Goal: Information Seeking & Learning: Check status

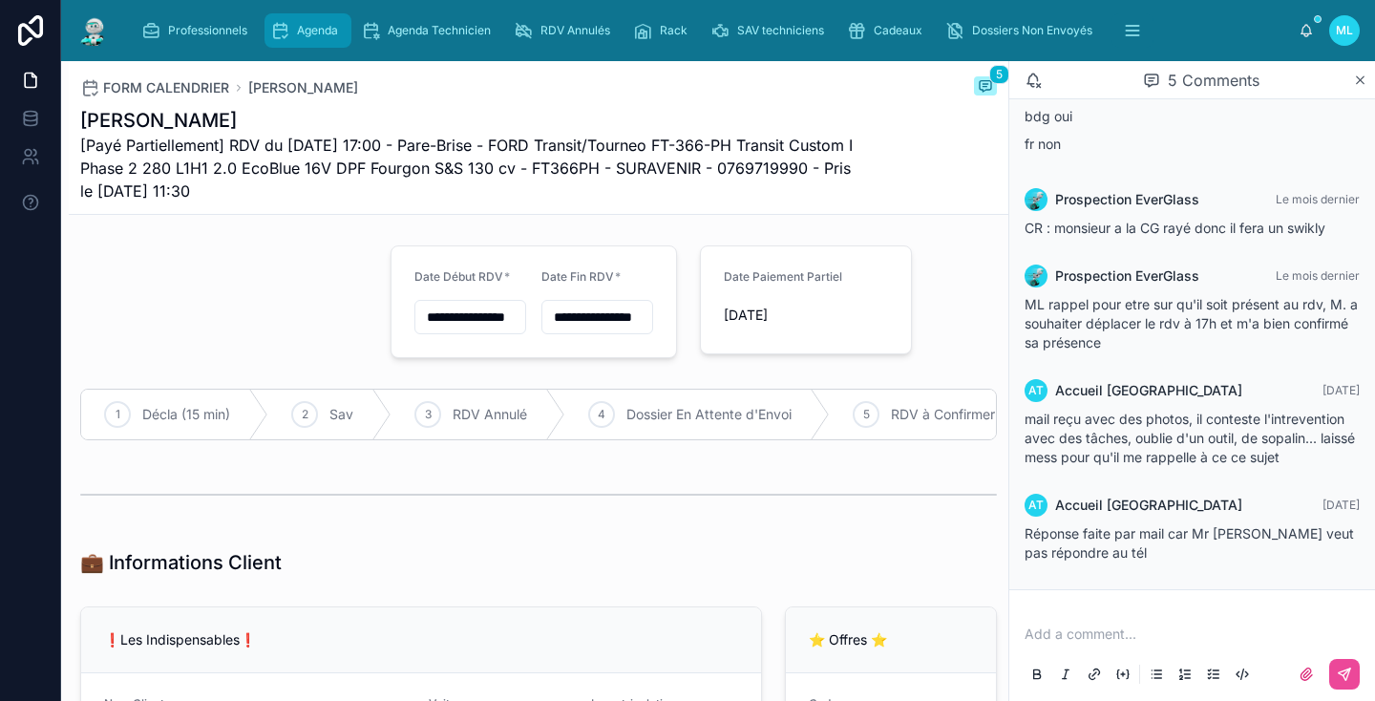
click at [313, 24] on span "Agenda" at bounding box center [317, 30] width 41 height 15
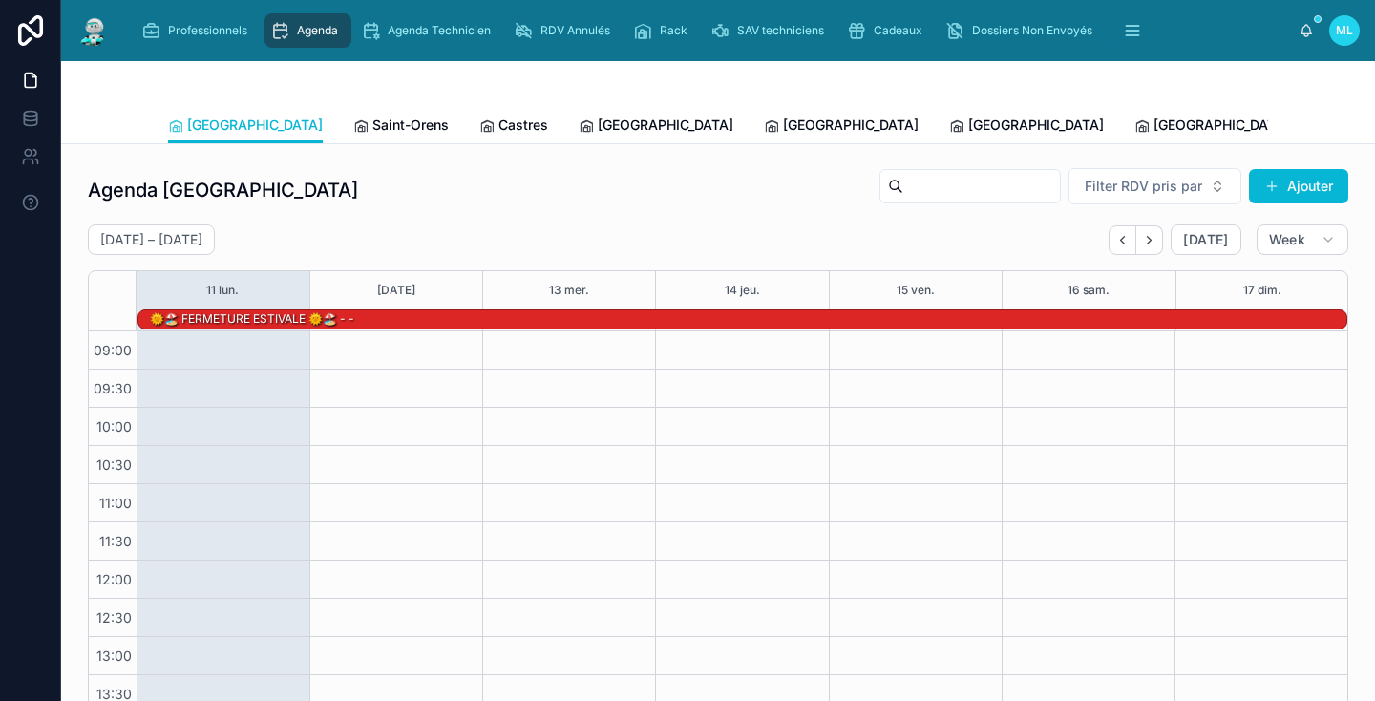
scroll to position [271, 0]
click at [1156, 240] on icon "Next" at bounding box center [1149, 240] width 14 height 14
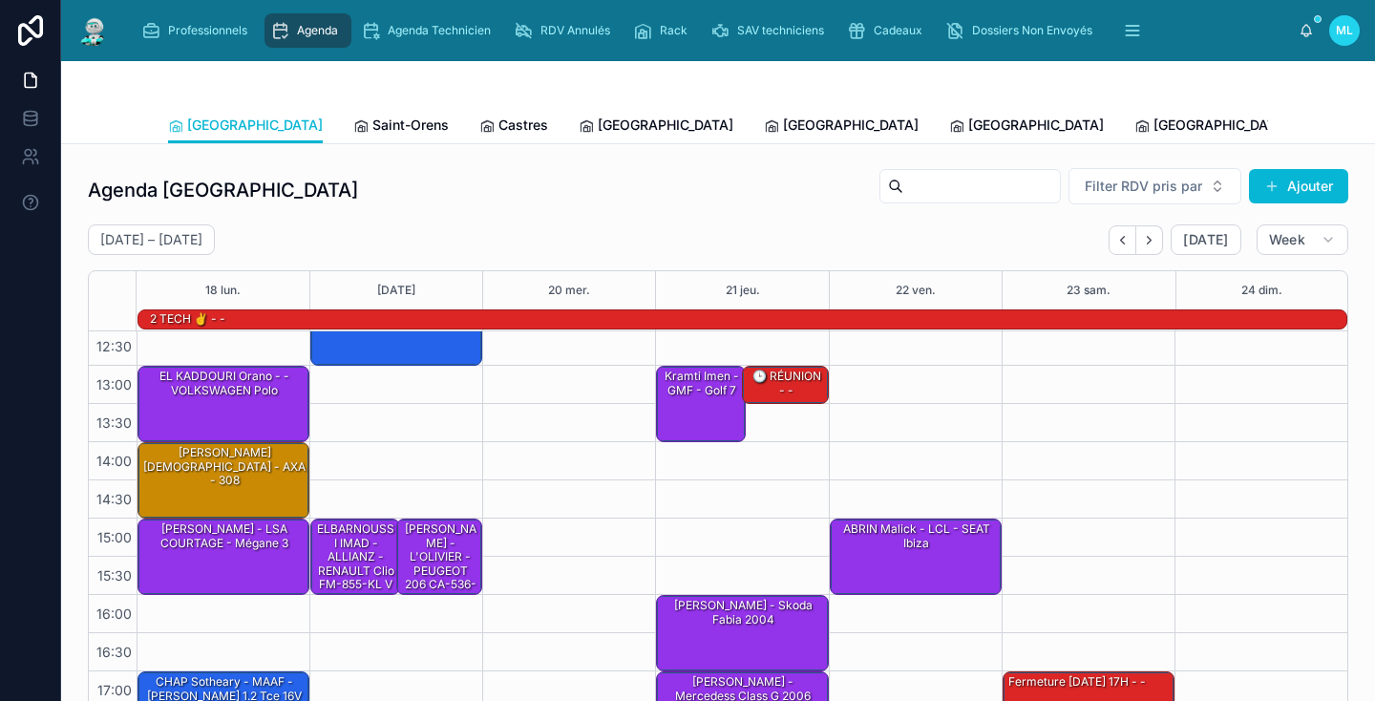
click at [1156, 240] on icon "Next" at bounding box center [1149, 240] width 14 height 14
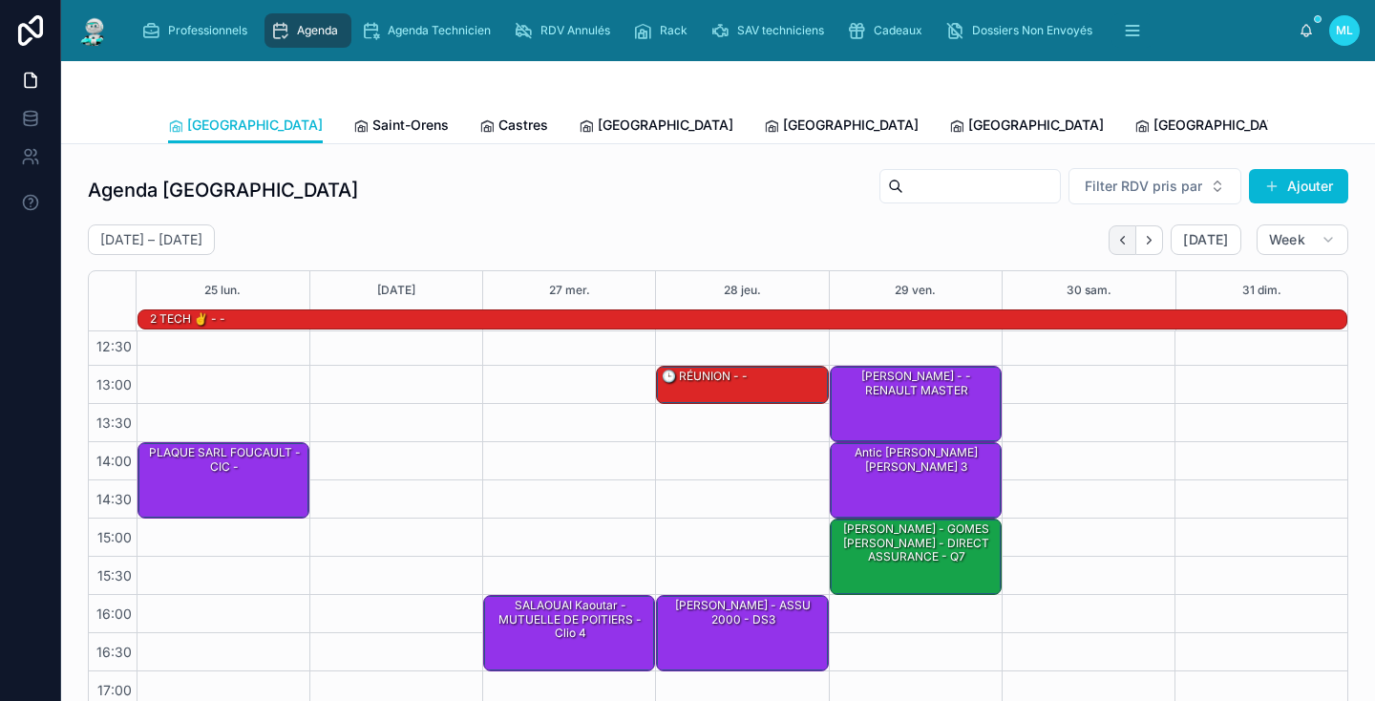
click at [1128, 239] on icon "Back" at bounding box center [1122, 240] width 14 height 14
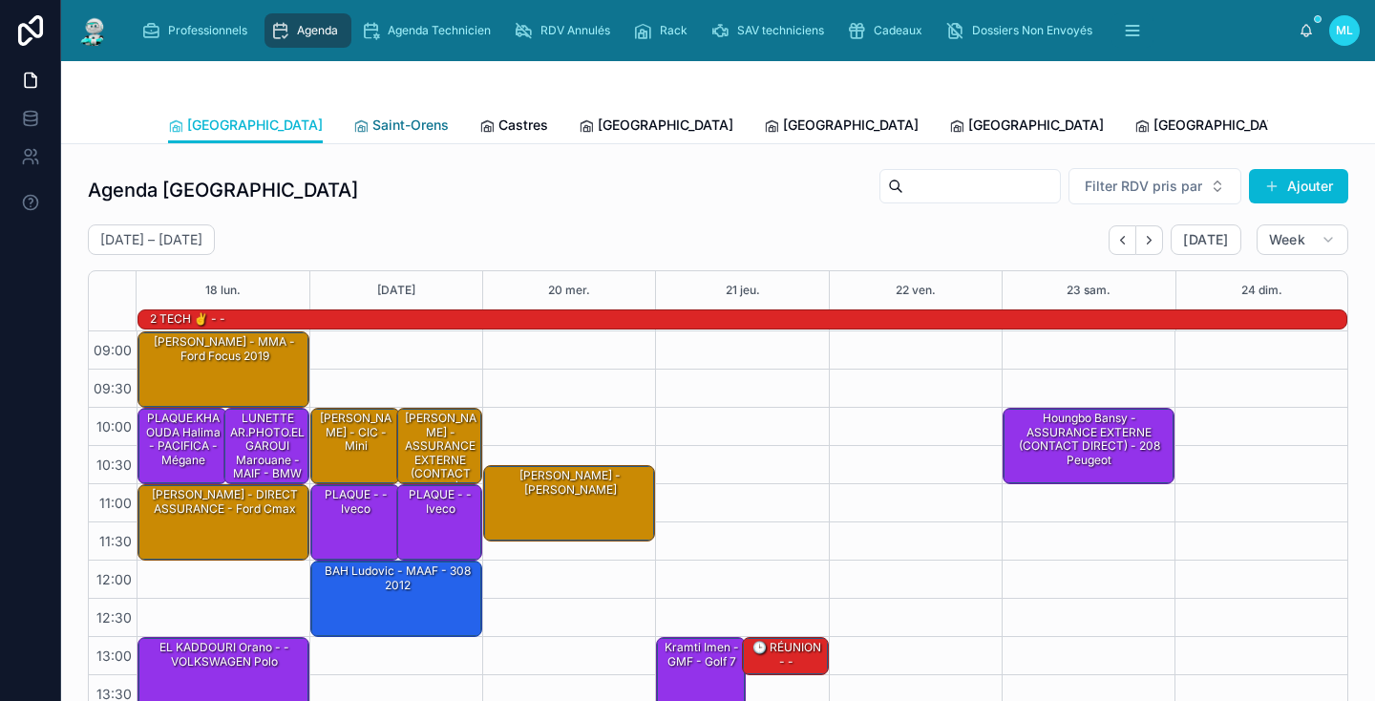
click at [372, 133] on span "Saint-Orens" at bounding box center [410, 125] width 76 height 19
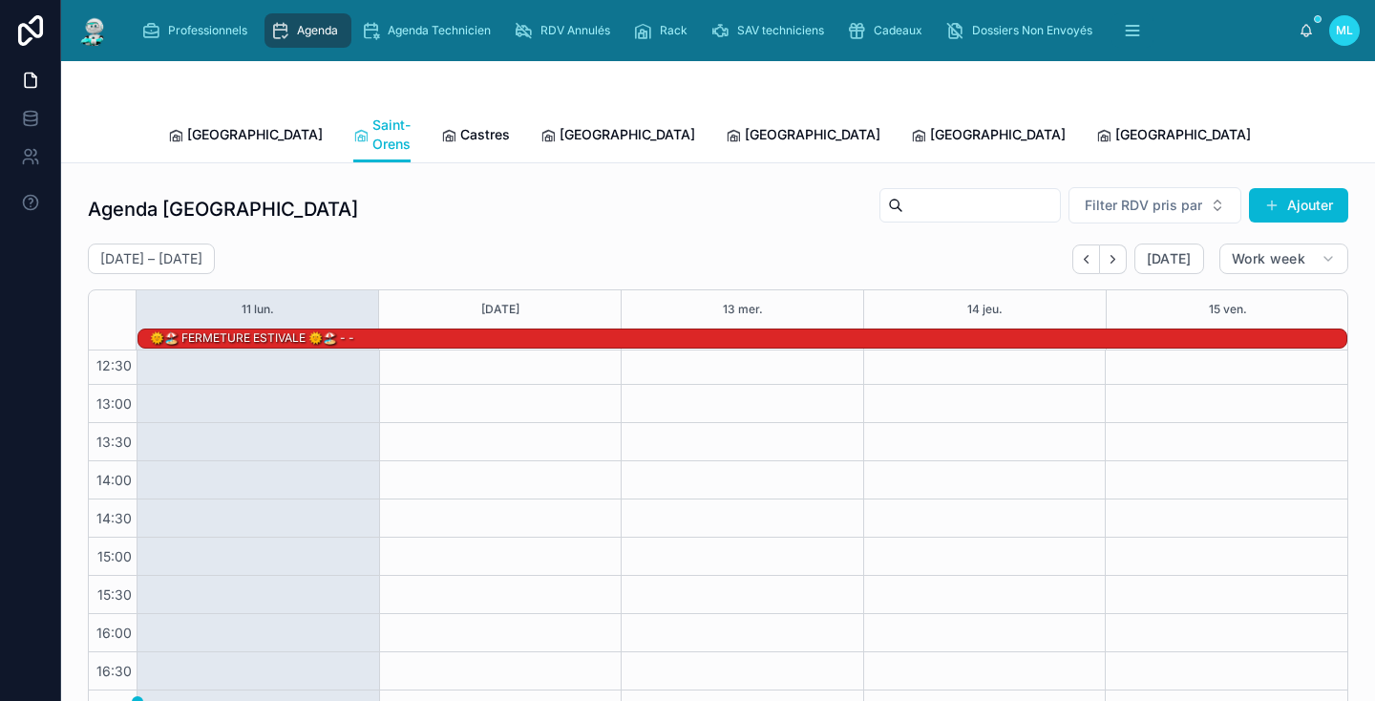
scroll to position [271, 0]
click at [1118, 252] on icon "Next" at bounding box center [1113, 259] width 14 height 14
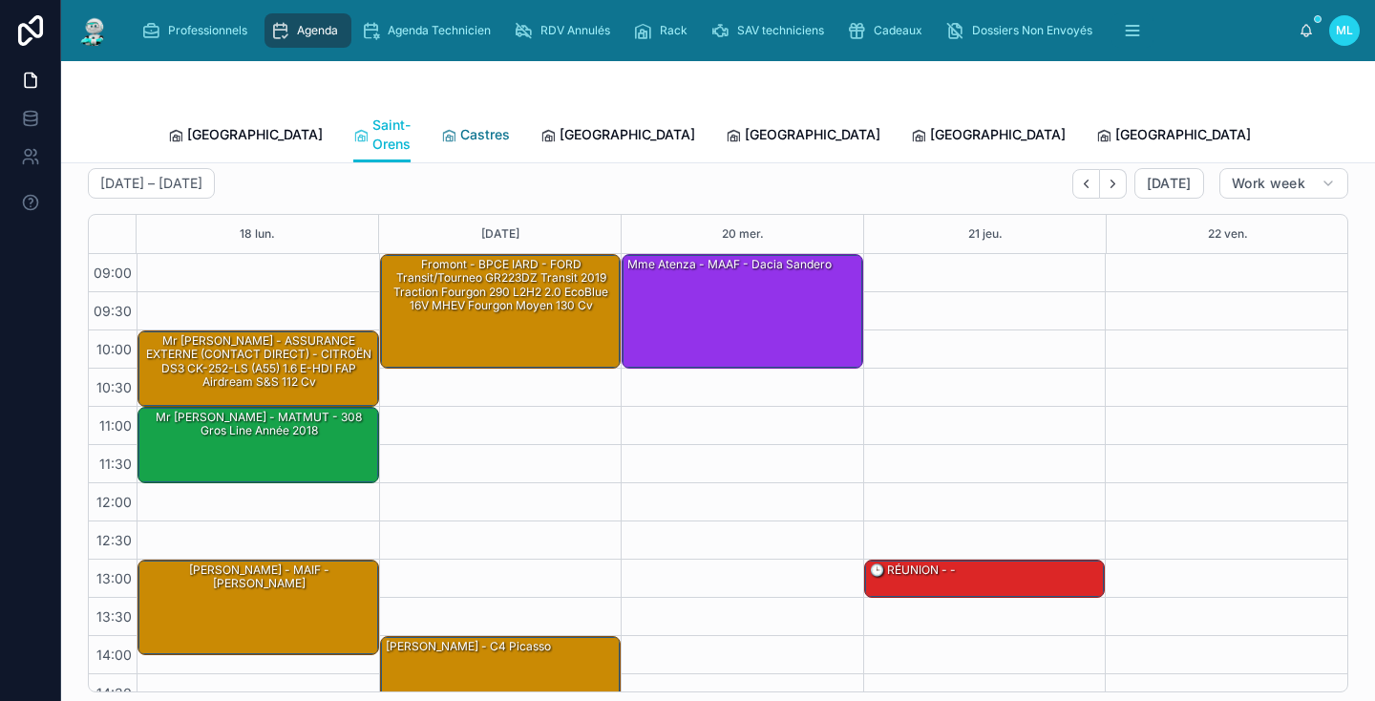
click at [460, 125] on span "Castres" at bounding box center [485, 134] width 50 height 19
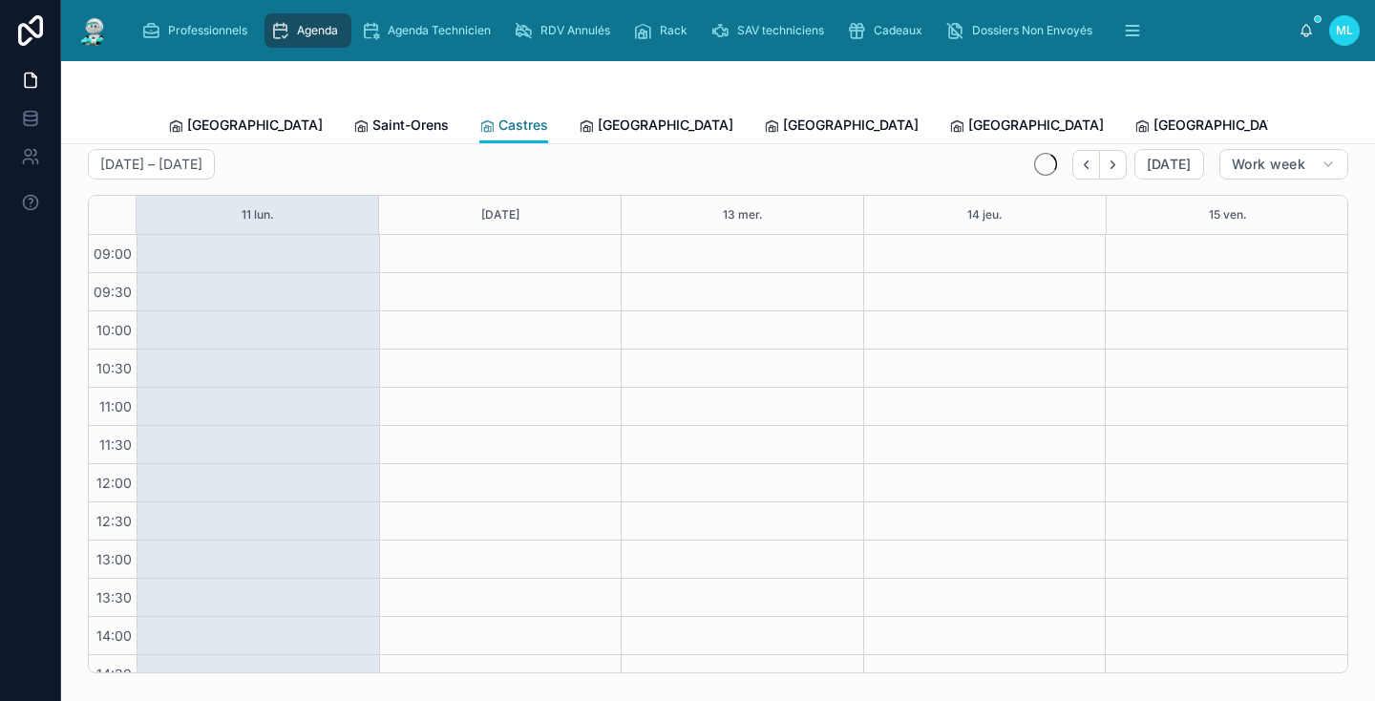
scroll to position [250, 0]
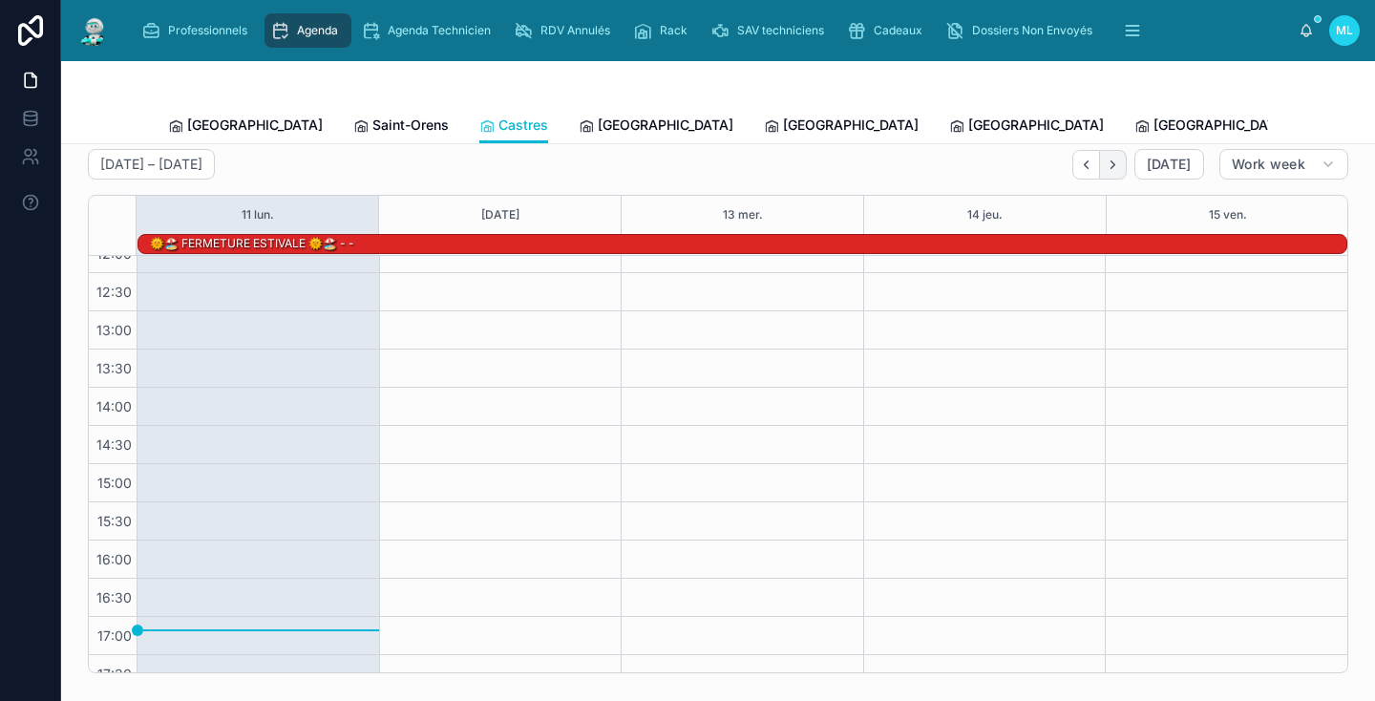
click at [1119, 161] on icon "Next" at bounding box center [1113, 165] width 14 height 14
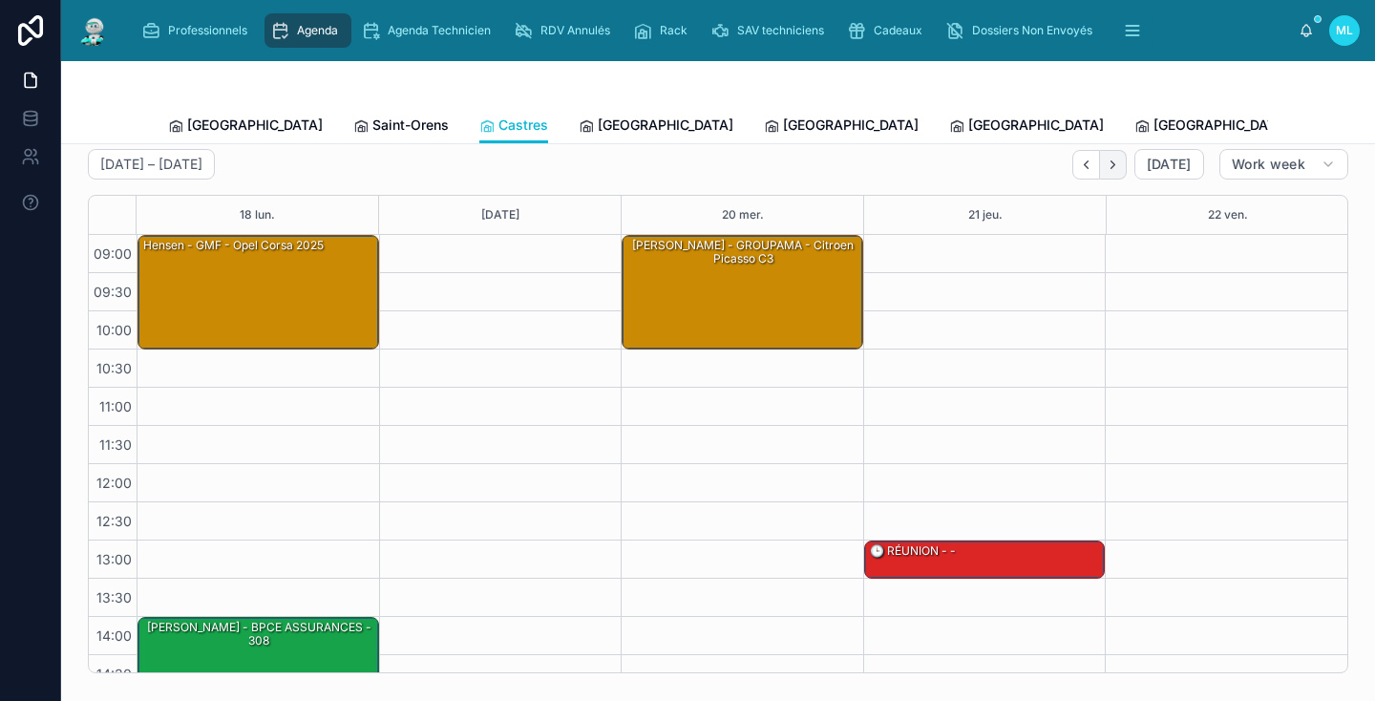
click at [1120, 172] on button "Next" at bounding box center [1113, 165] width 27 height 30
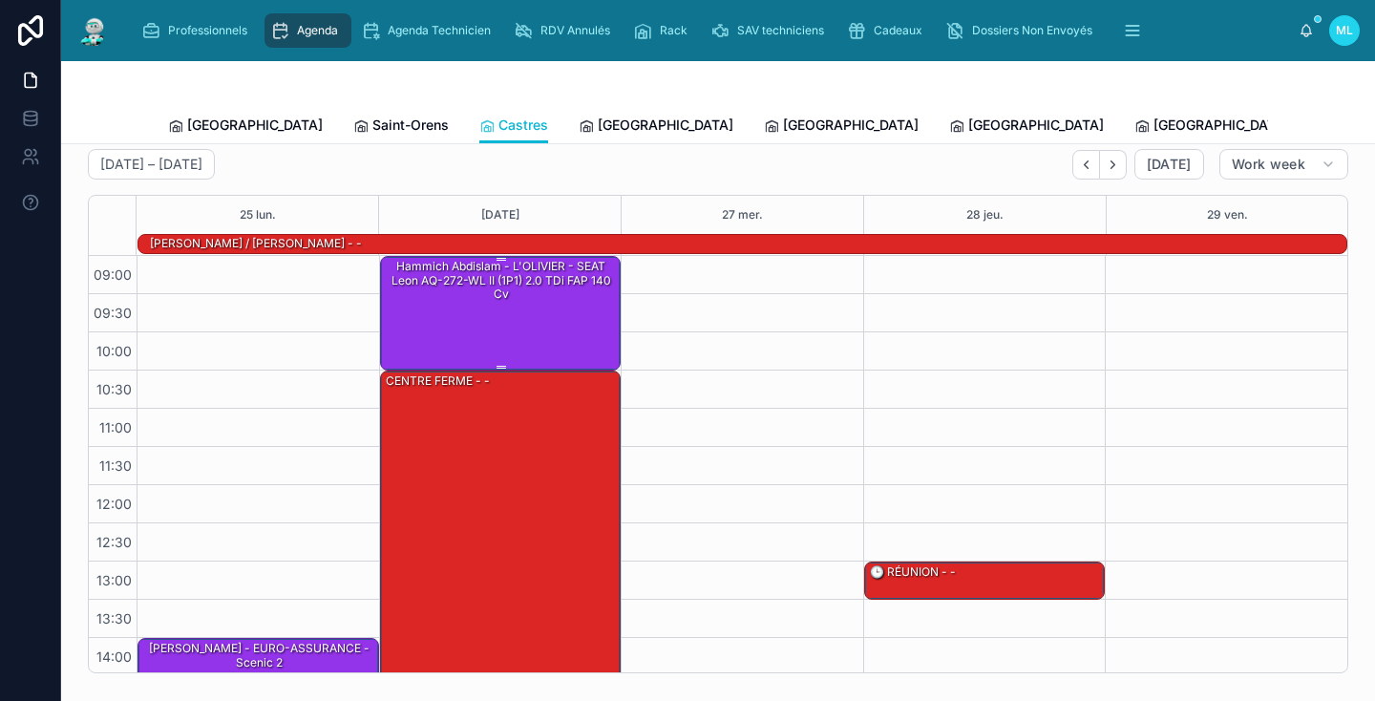
click at [530, 297] on div "Hammich abdislam - L'OLIVIER - SEAT Leon AQ-272-WL II (1P1) 2.0 TDi FAP 140 cv" at bounding box center [502, 312] width 236 height 111
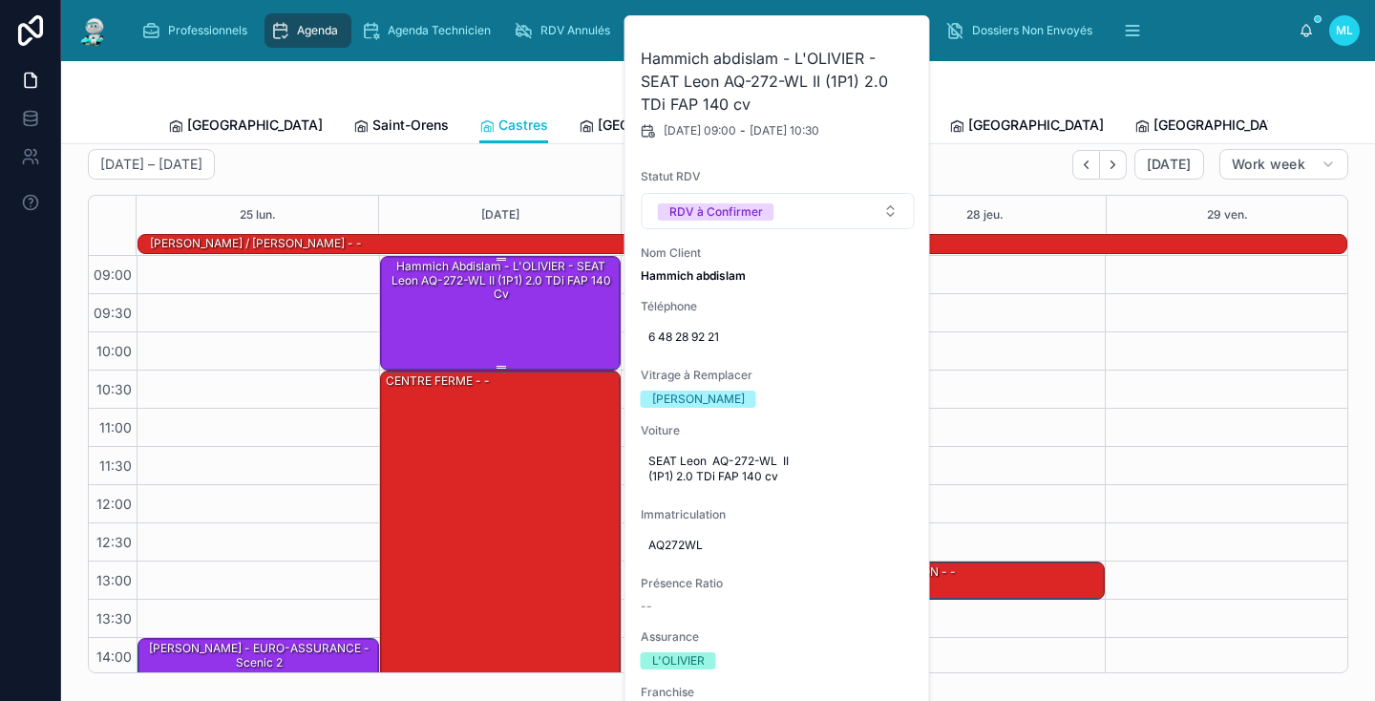
click at [530, 297] on div "Hammich abdislam - L'OLIVIER - SEAT Leon AQ-272-WL II (1P1) 2.0 TDi FAP 140 cv" at bounding box center [502, 312] width 236 height 111
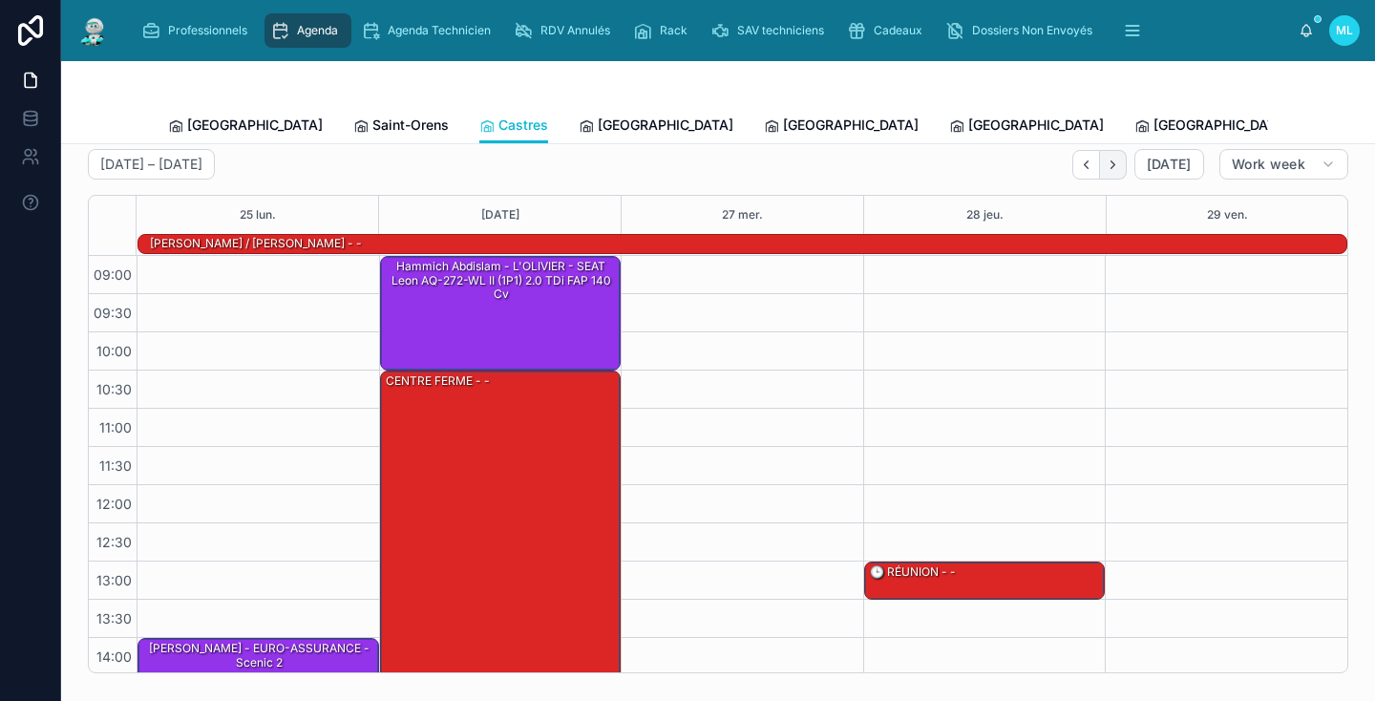
click at [1114, 167] on icon "Next" at bounding box center [1113, 165] width 14 height 14
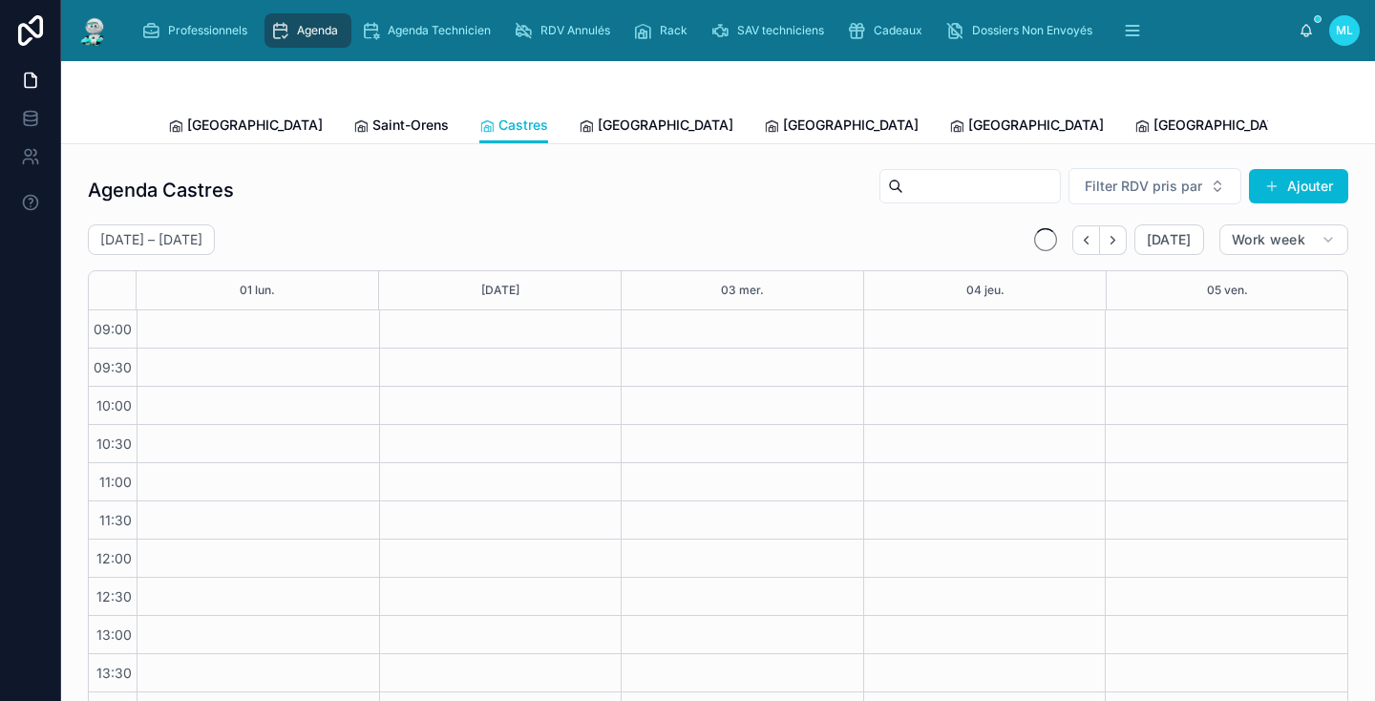
click at [1339, 127] on span "[PERSON_NAME]" at bounding box center [1394, 125] width 110 height 19
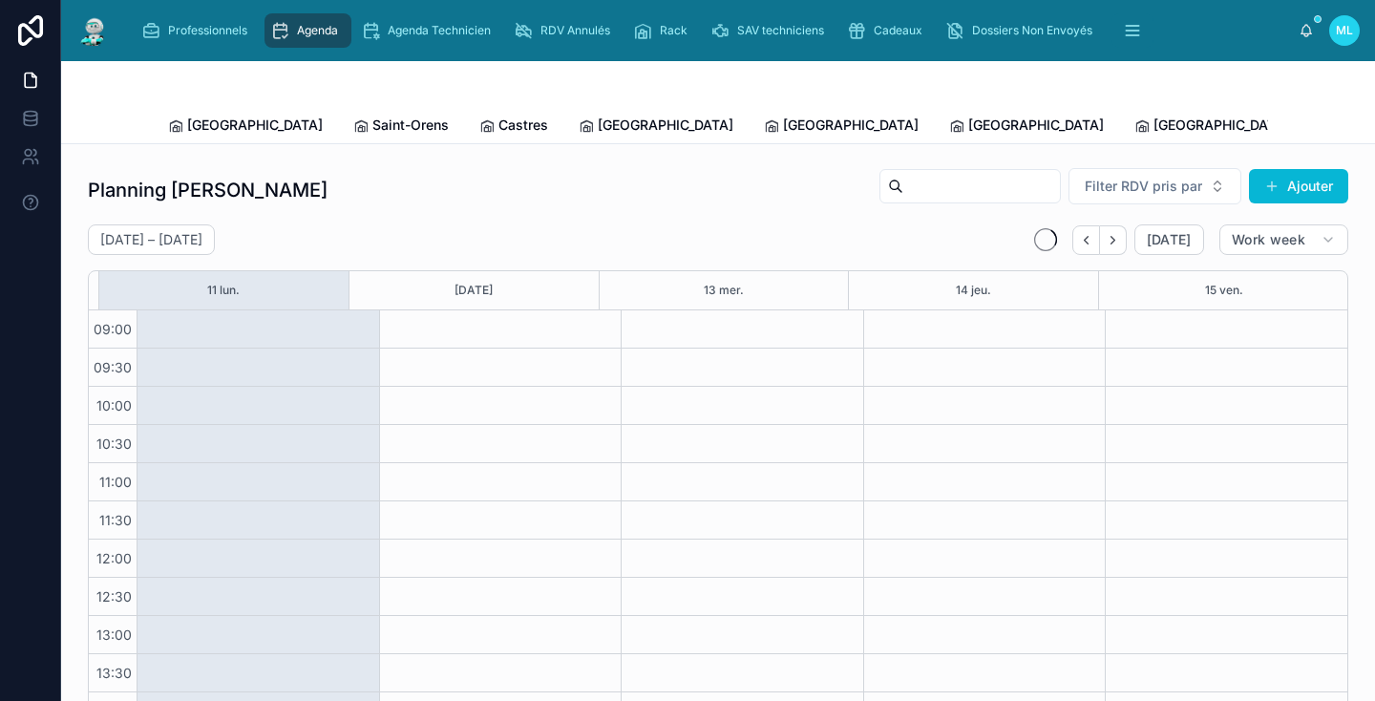
scroll to position [250, 0]
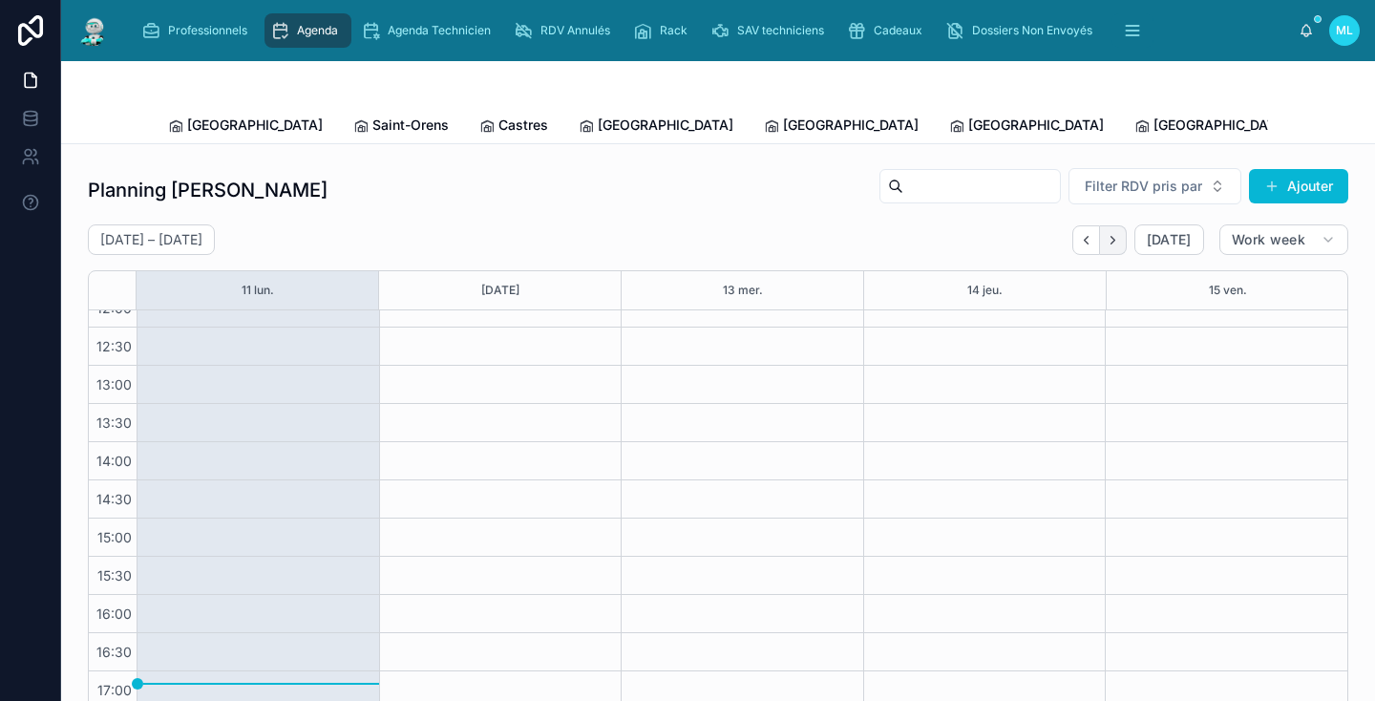
click at [1120, 237] on icon "Next" at bounding box center [1113, 240] width 14 height 14
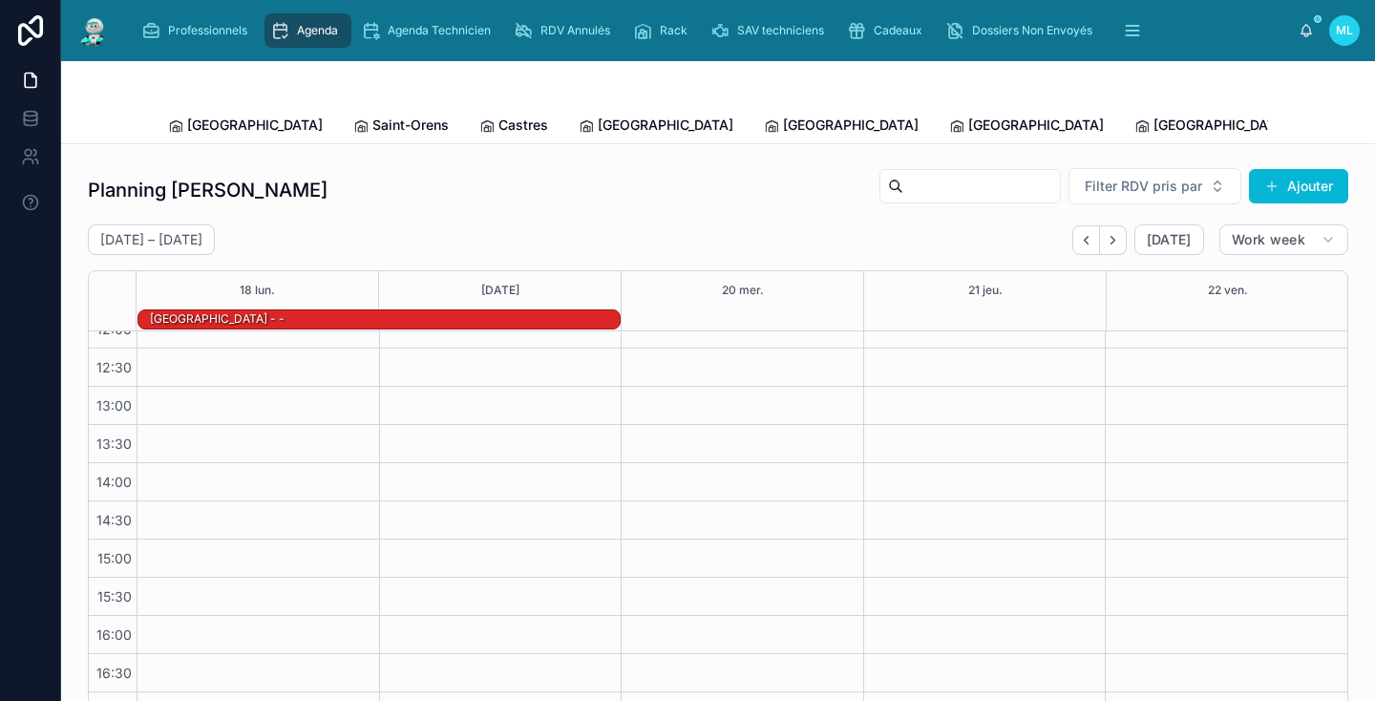
click at [1120, 237] on icon "Next" at bounding box center [1113, 240] width 14 height 14
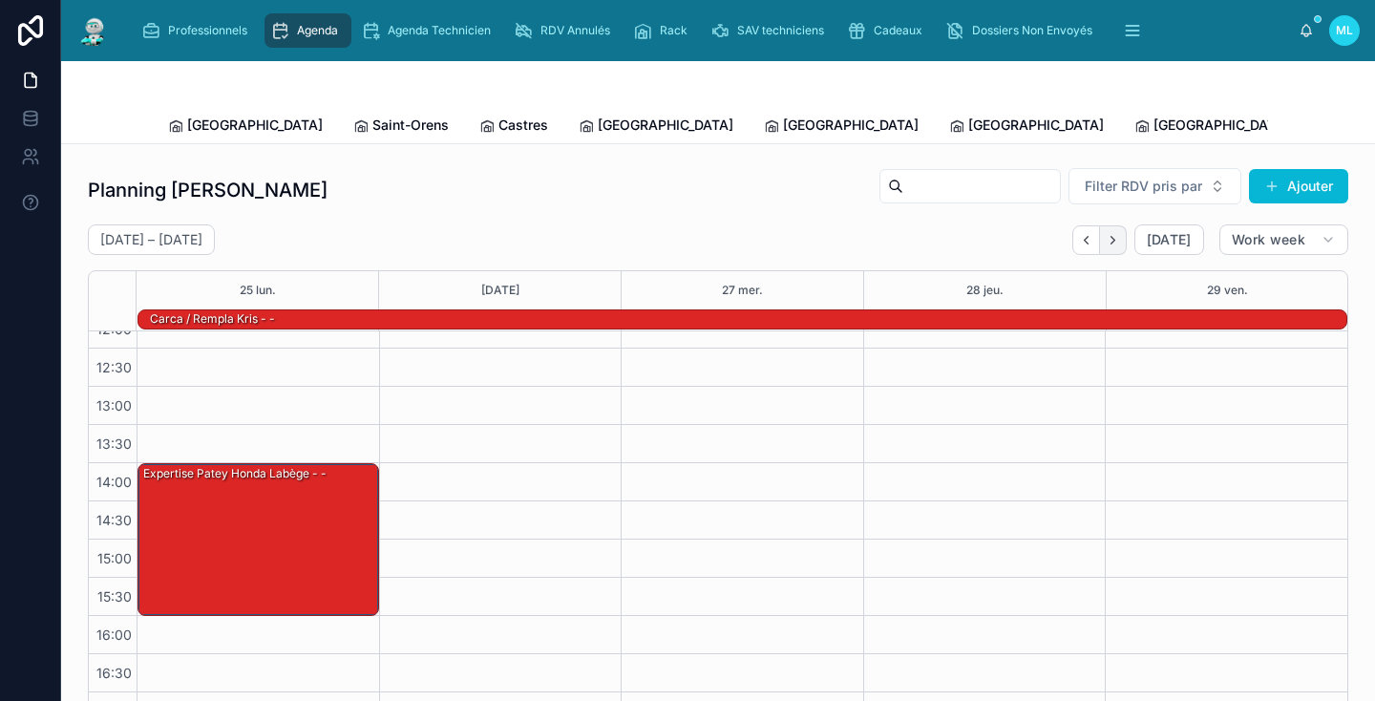
click at [1114, 240] on icon "Next" at bounding box center [1112, 240] width 4 height 8
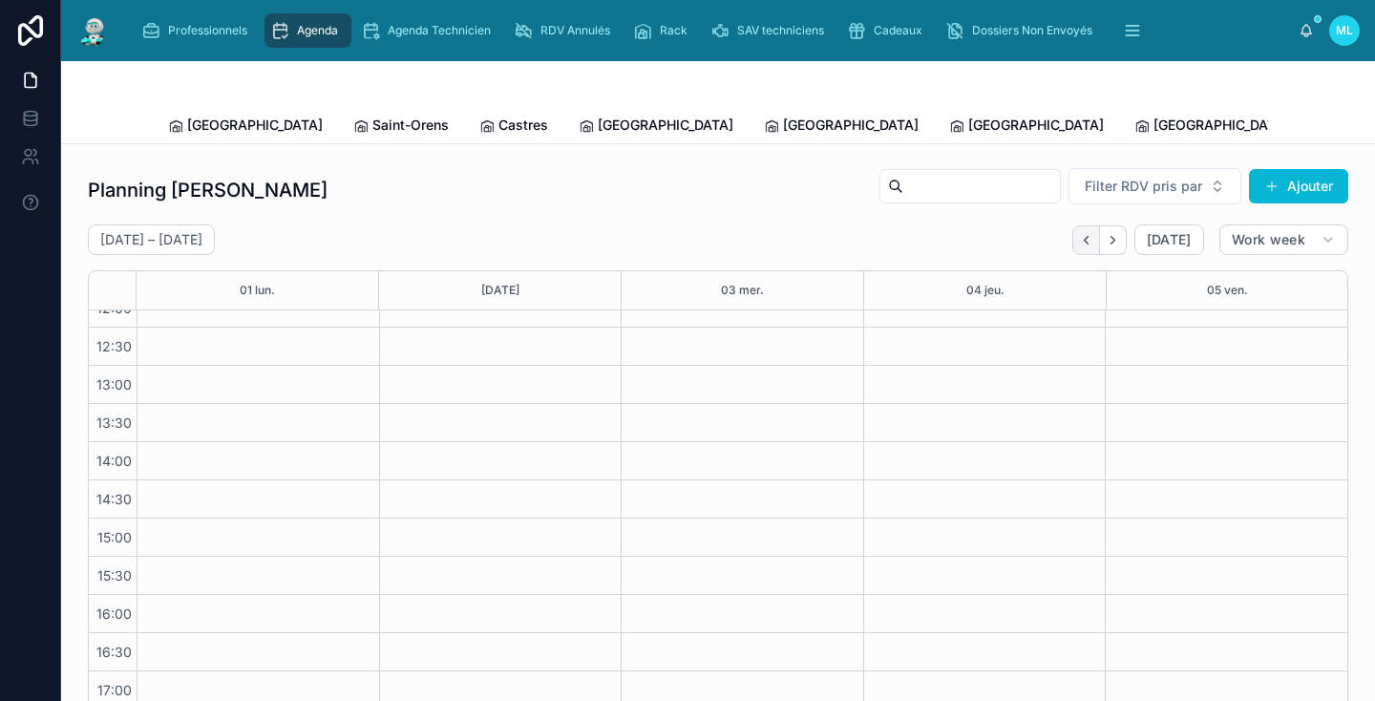
click at [1087, 250] on button "Back" at bounding box center [1086, 240] width 28 height 30
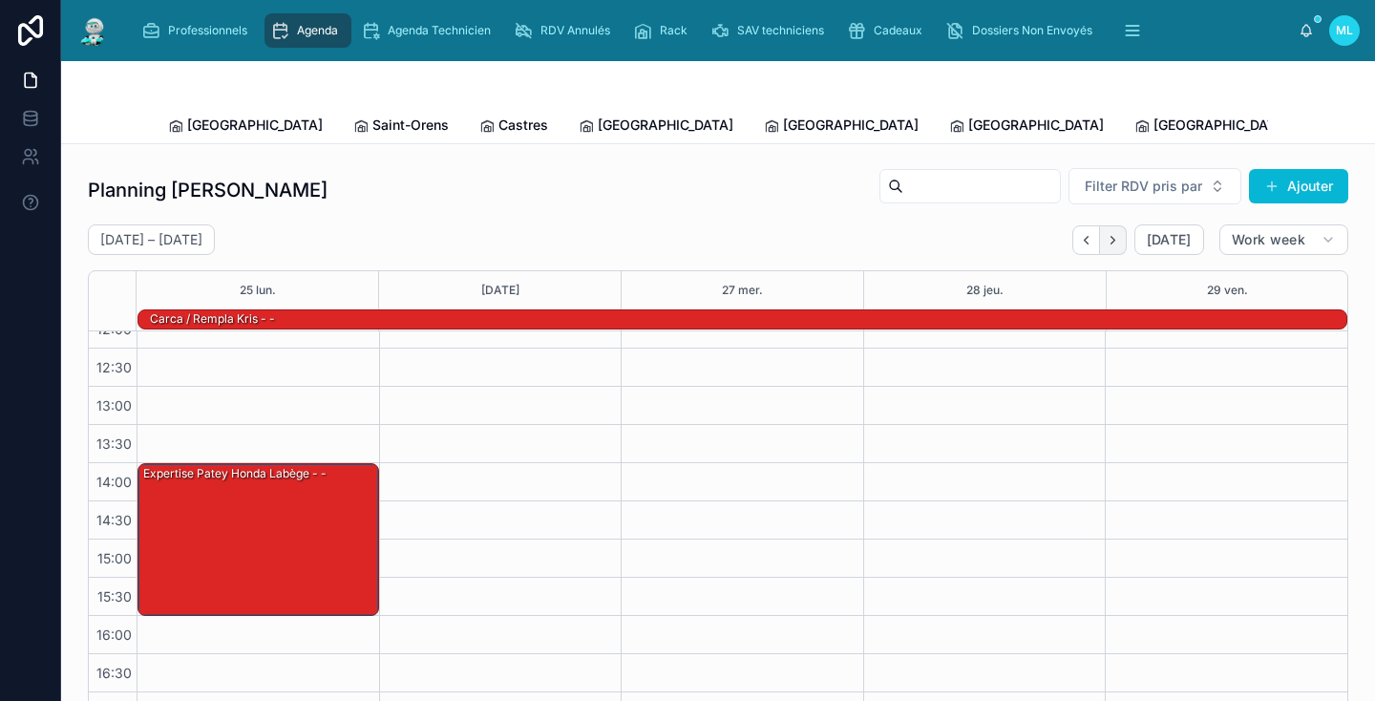
click at [1111, 249] on button "Next" at bounding box center [1113, 240] width 27 height 30
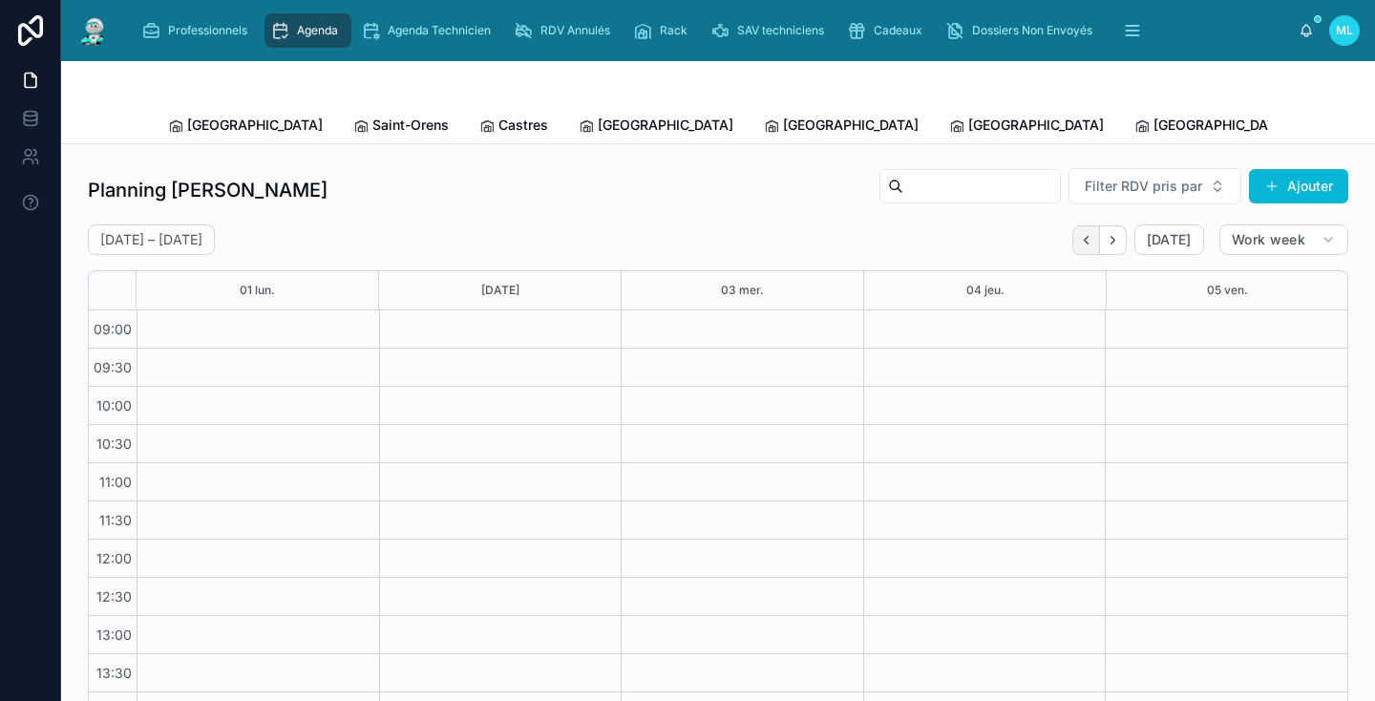
click at [1084, 241] on icon "Back" at bounding box center [1086, 240] width 14 height 14
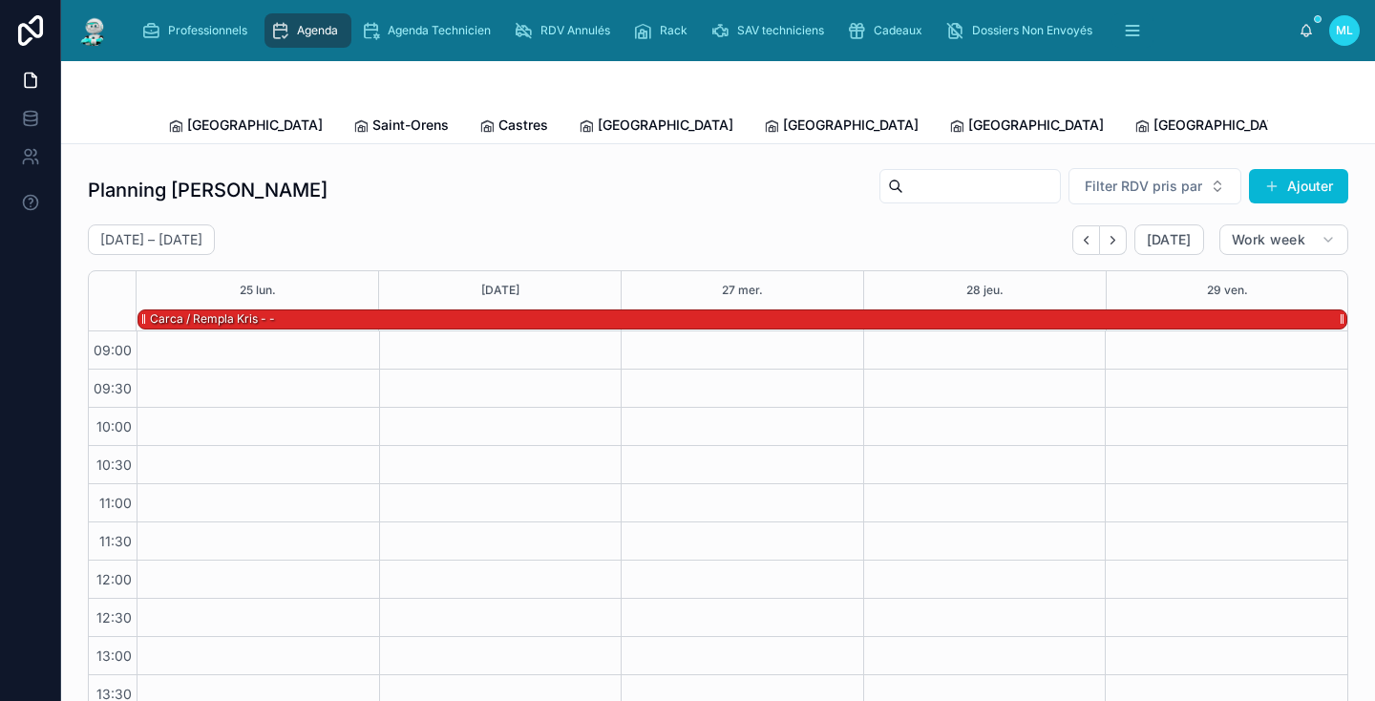
click at [262, 316] on div "Carca / Rempla Kris - -" at bounding box center [212, 318] width 129 height 17
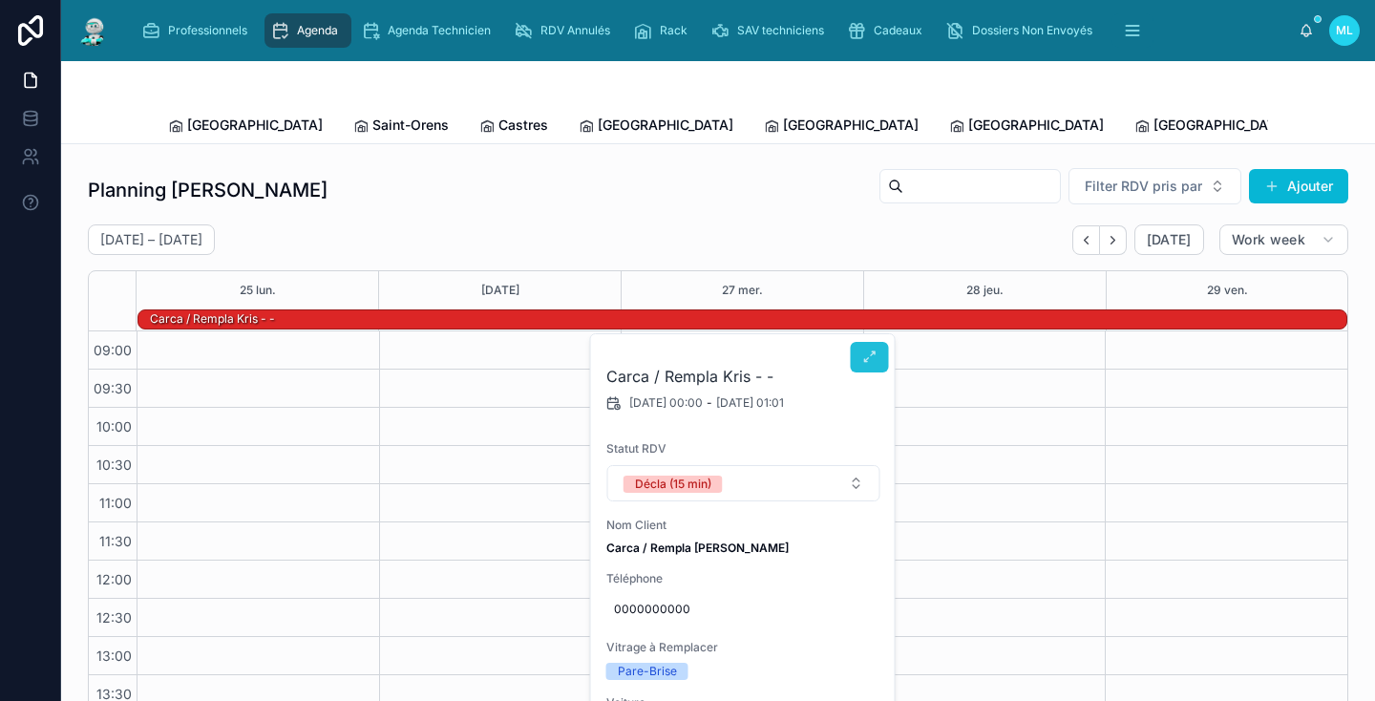
click at [868, 366] on button at bounding box center [870, 357] width 38 height 31
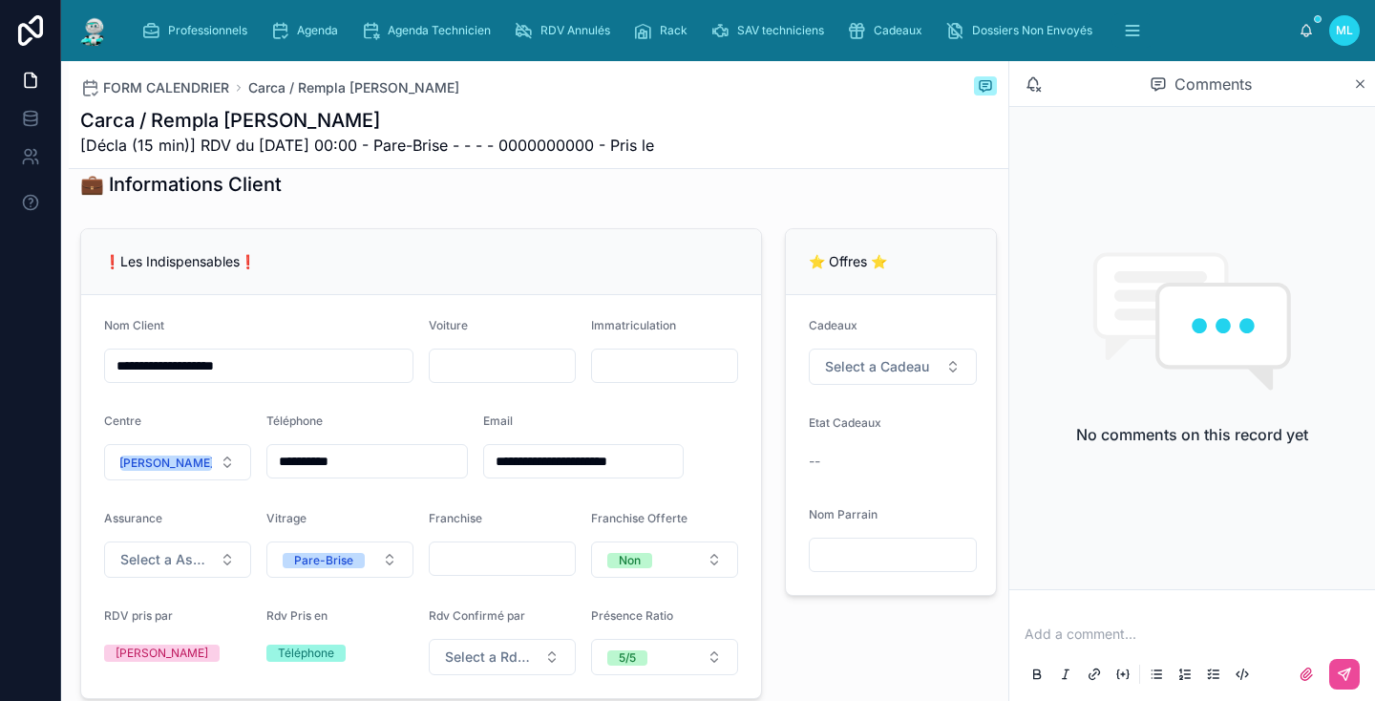
scroll to position [335, 0]
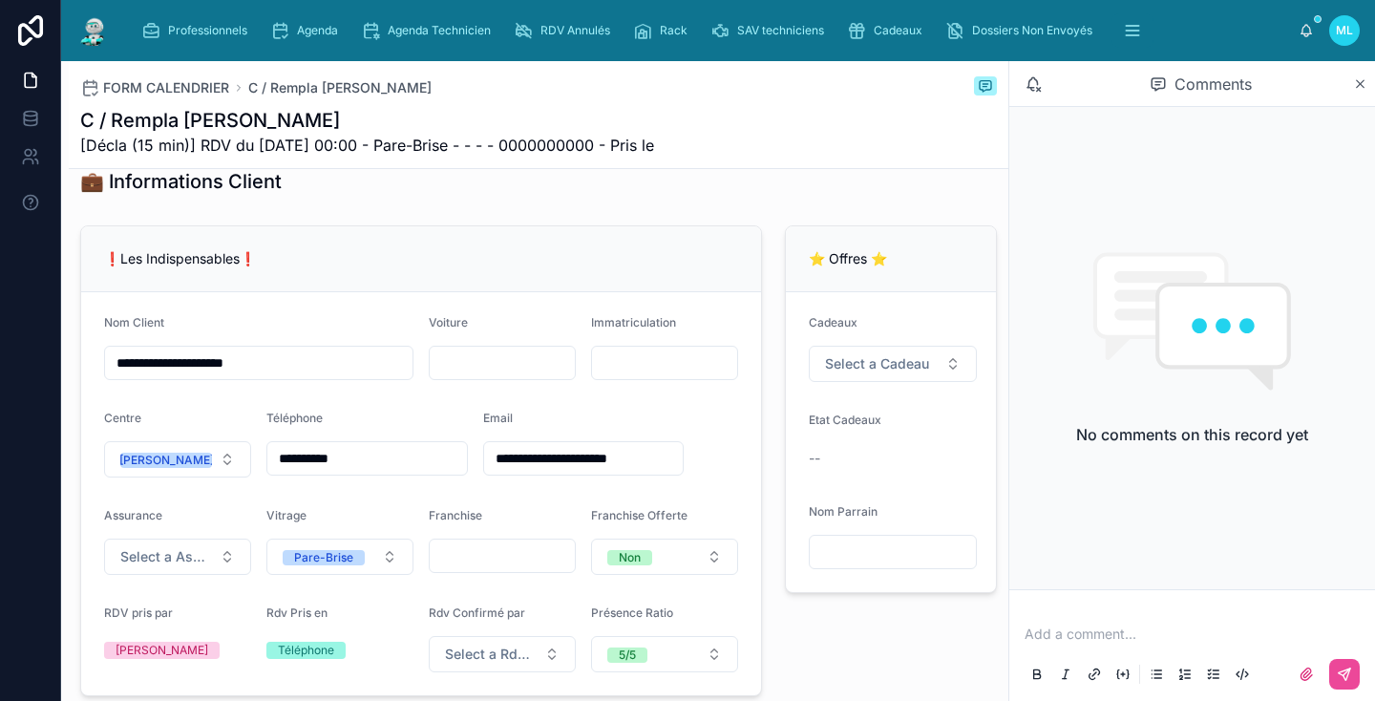
type input "**********"
click at [266, 314] on form "**********" at bounding box center [421, 493] width 680 height 403
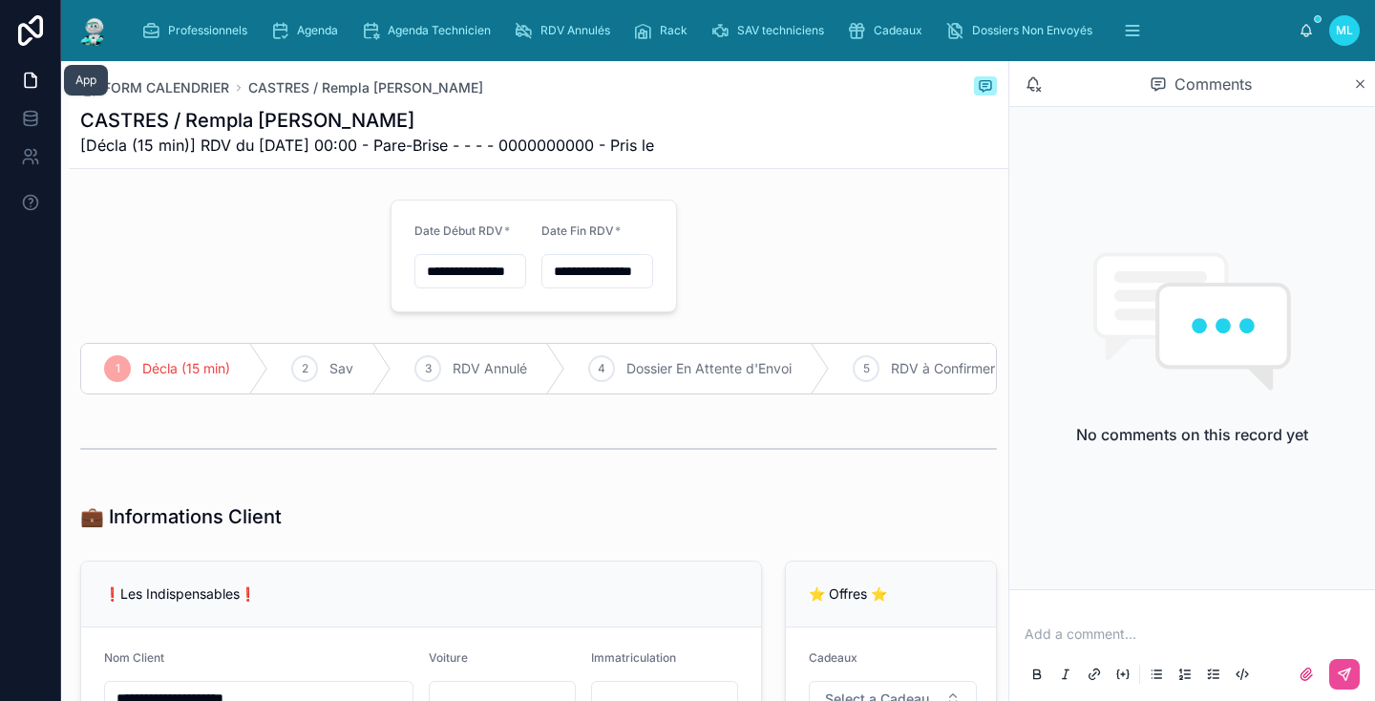
scroll to position [0, 0]
click at [325, 24] on span "Agenda" at bounding box center [317, 30] width 41 height 15
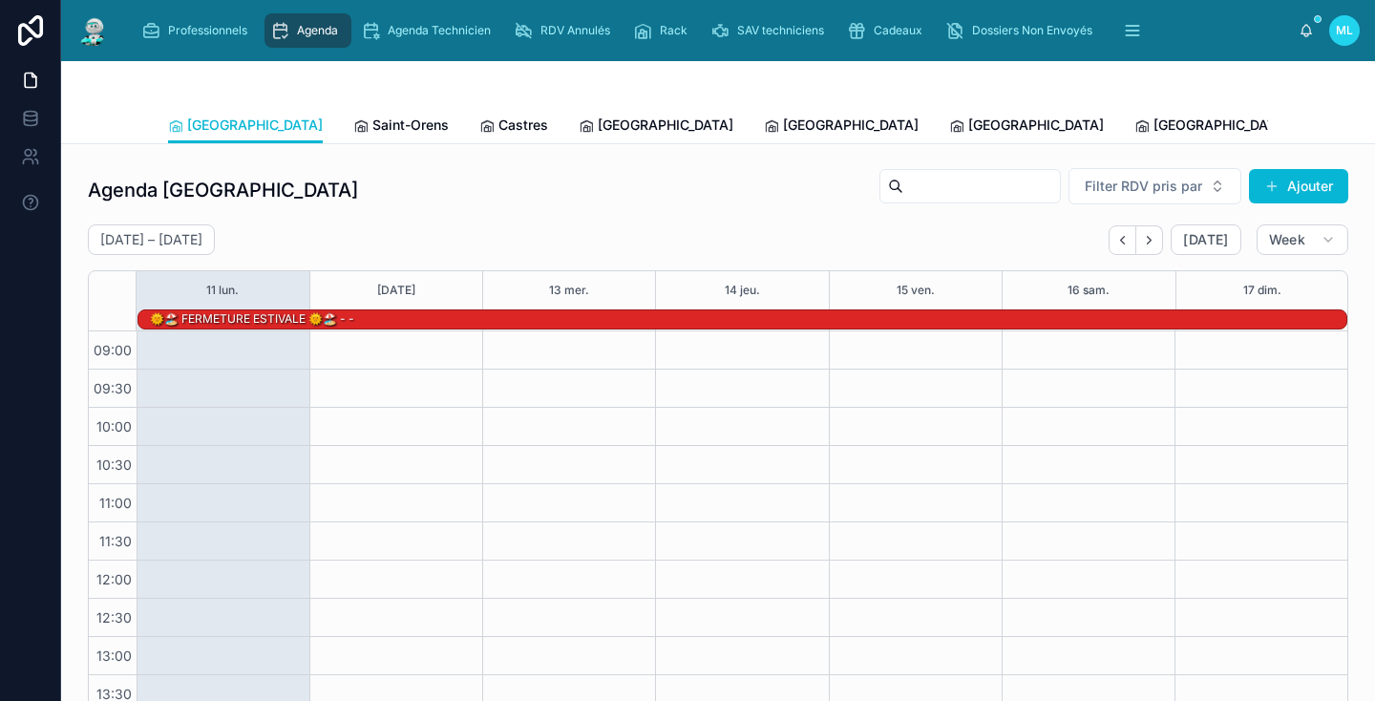
scroll to position [271, 0]
click at [1151, 242] on icon "Next" at bounding box center [1150, 240] width 4 height 8
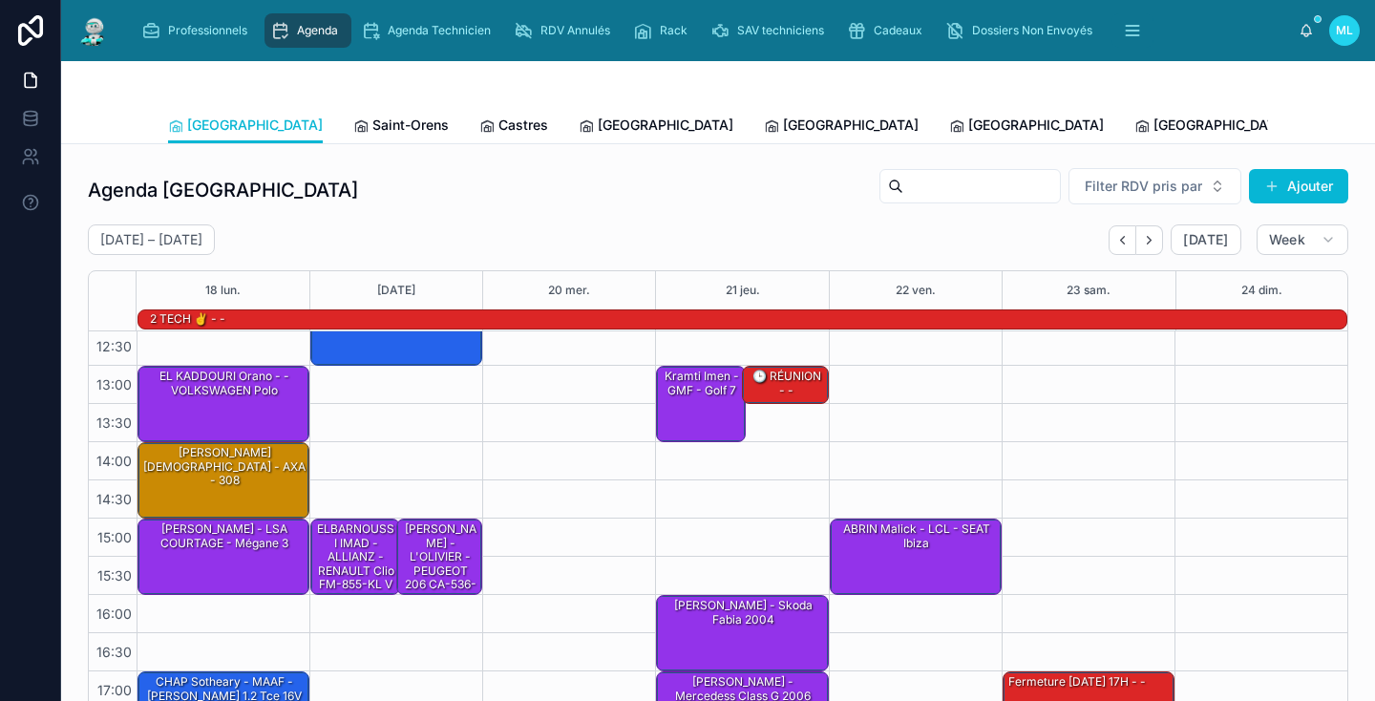
click at [1151, 242] on icon "Next" at bounding box center [1150, 240] width 4 height 8
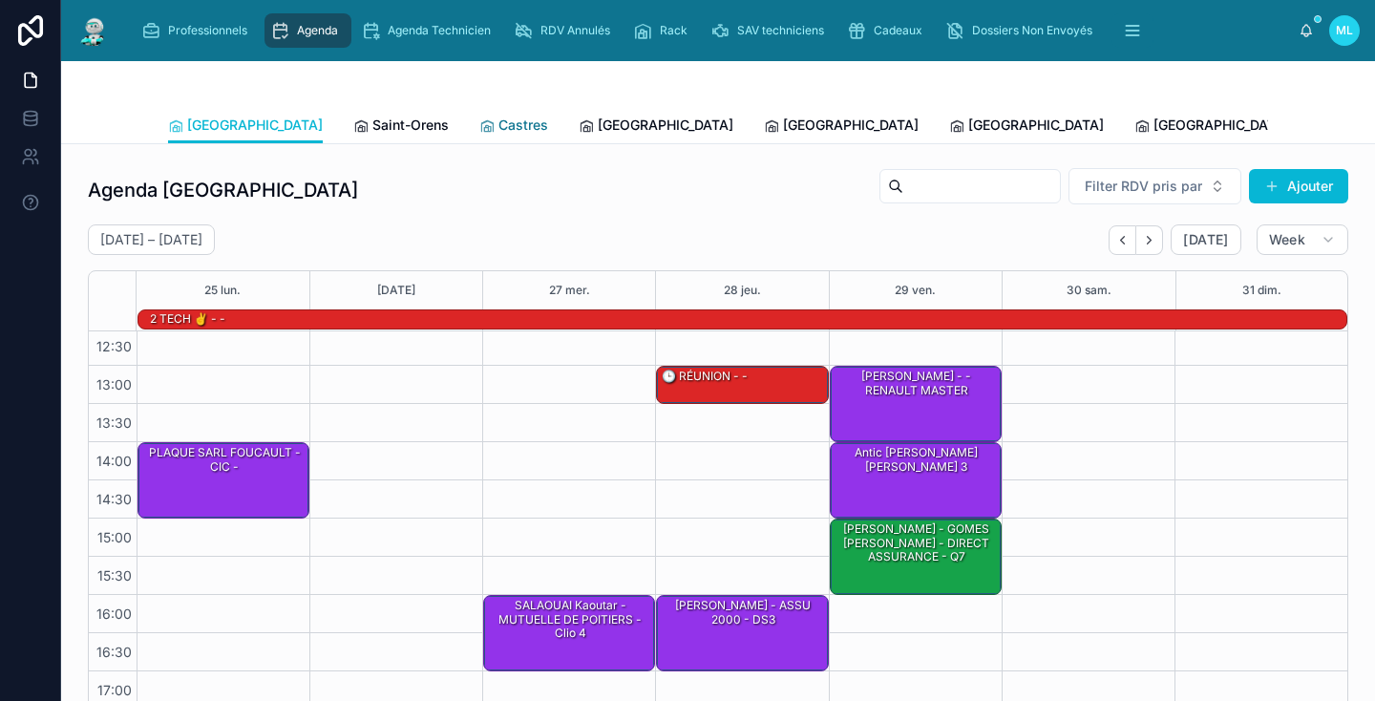
click at [498, 130] on span "Castres" at bounding box center [523, 125] width 50 height 19
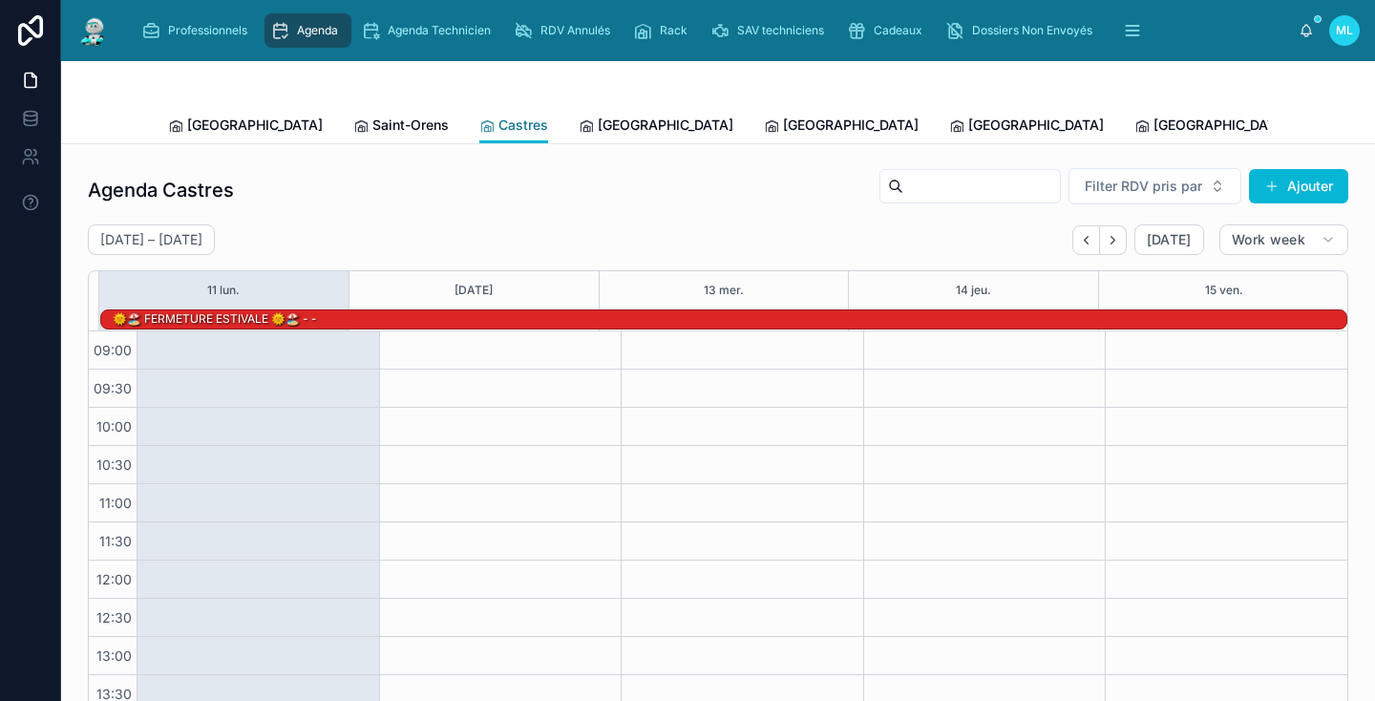
scroll to position [271, 0]
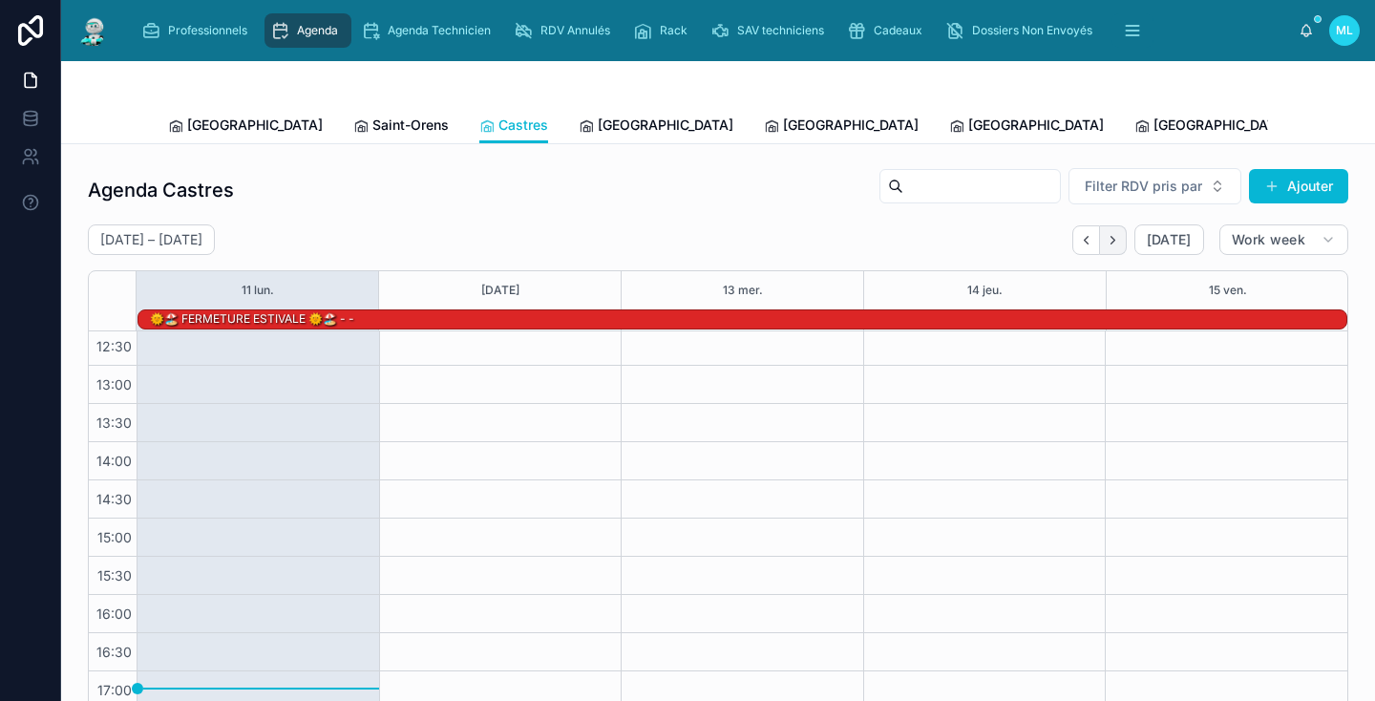
click at [1117, 235] on icon "Next" at bounding box center [1113, 240] width 14 height 14
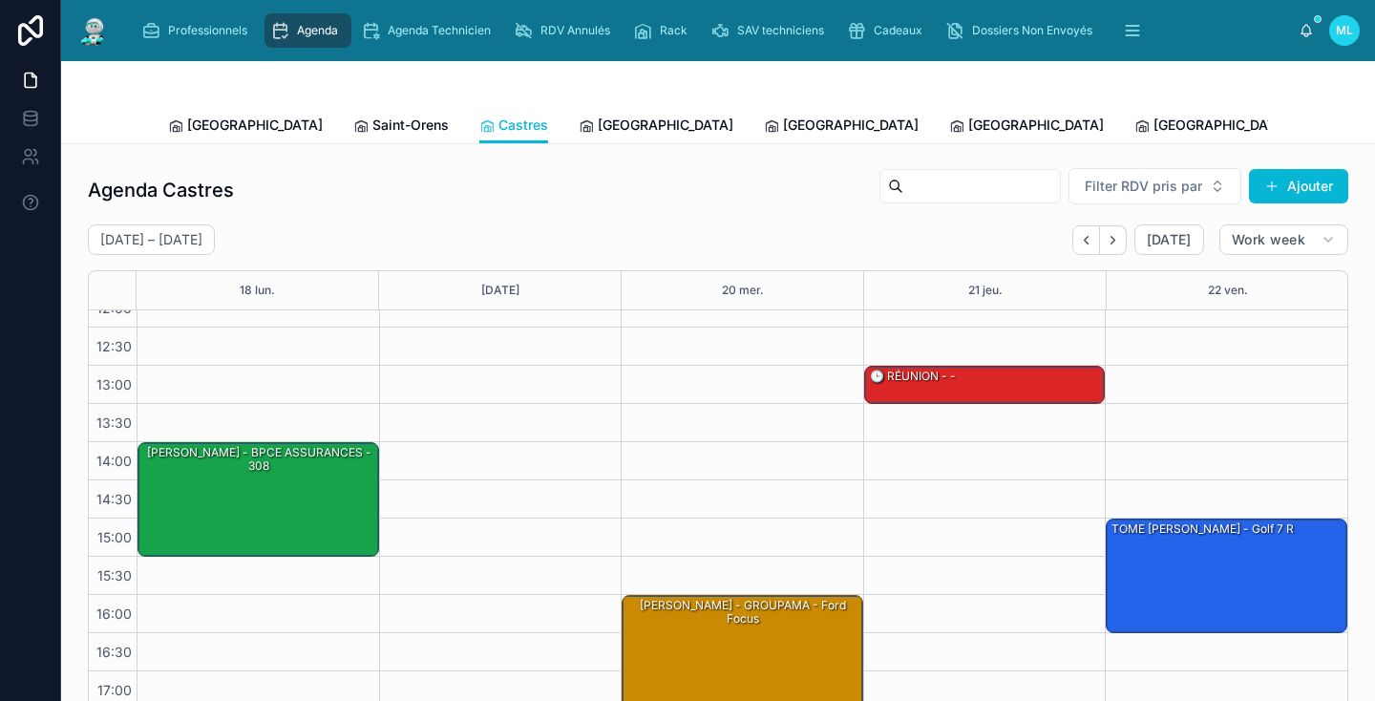
scroll to position [250, 0]
click at [1117, 235] on icon "Next" at bounding box center [1113, 240] width 14 height 14
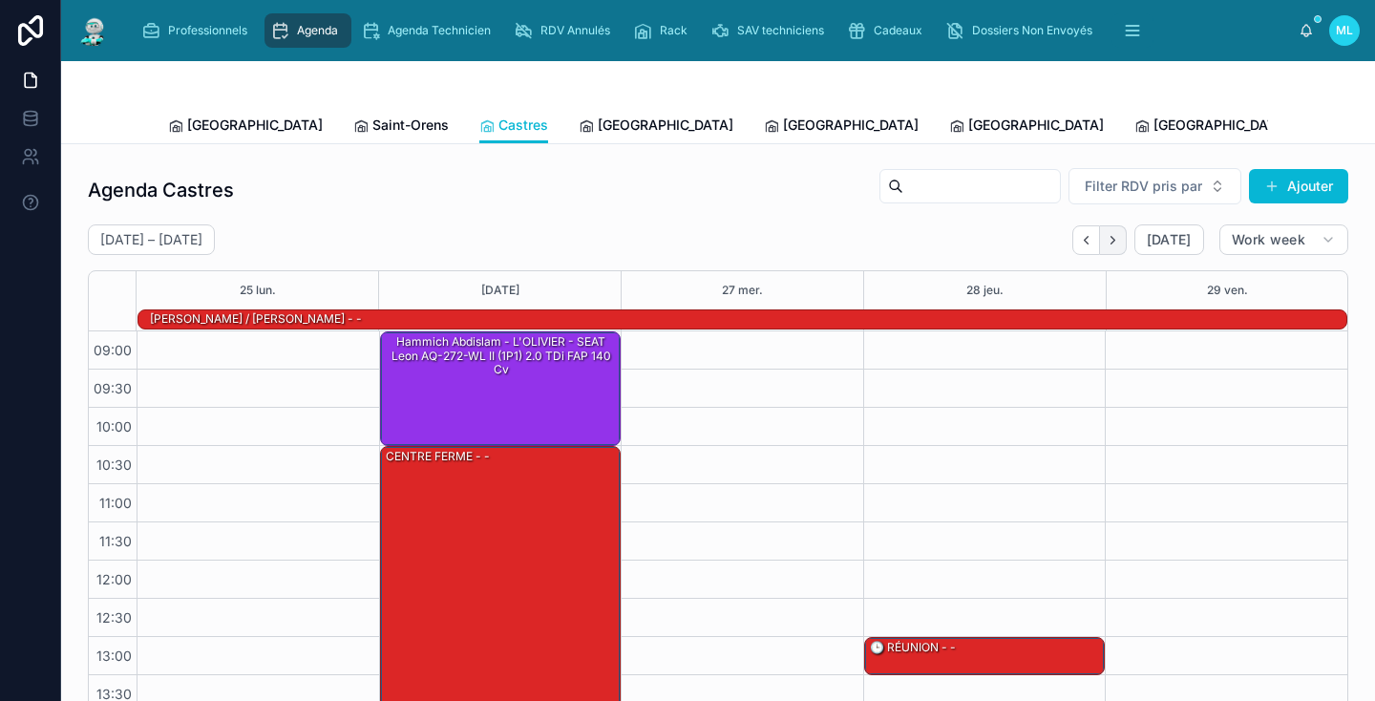
click at [1116, 239] on icon "Next" at bounding box center [1113, 240] width 14 height 14
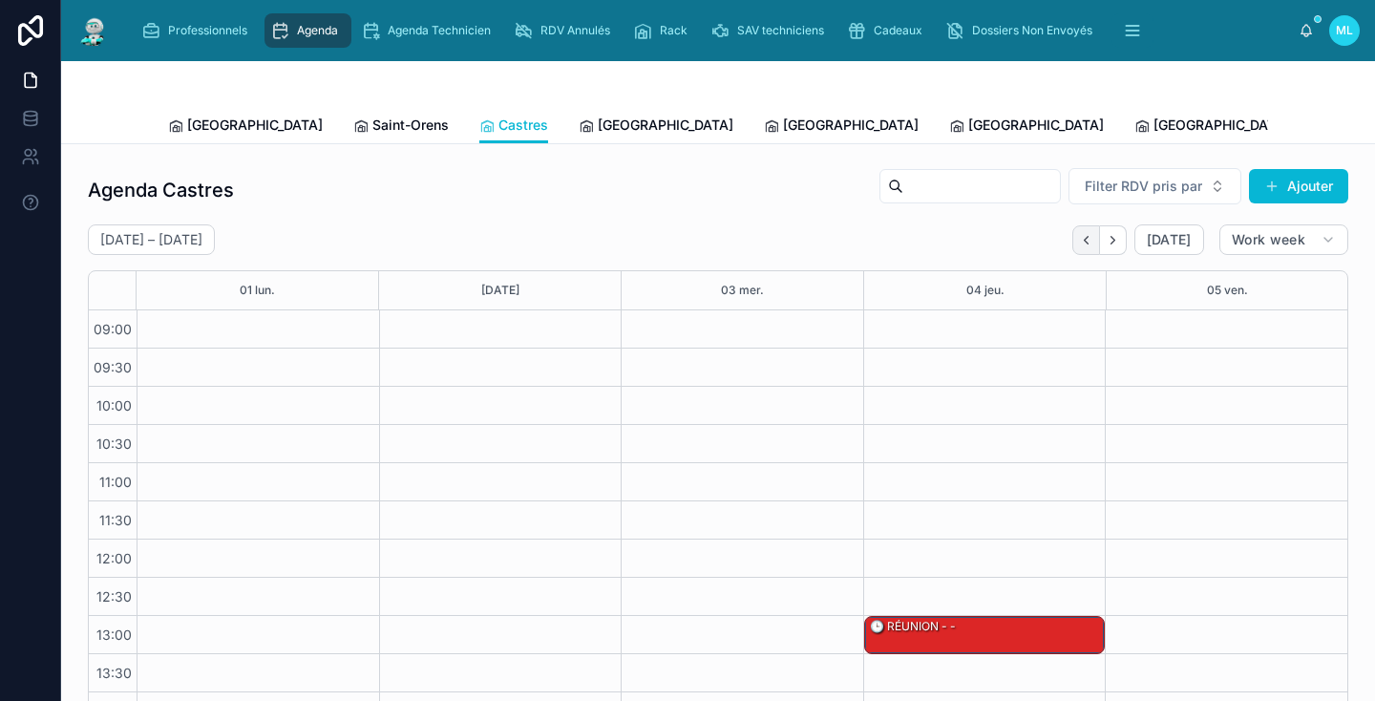
click at [1086, 236] on icon "Back" at bounding box center [1086, 240] width 14 height 14
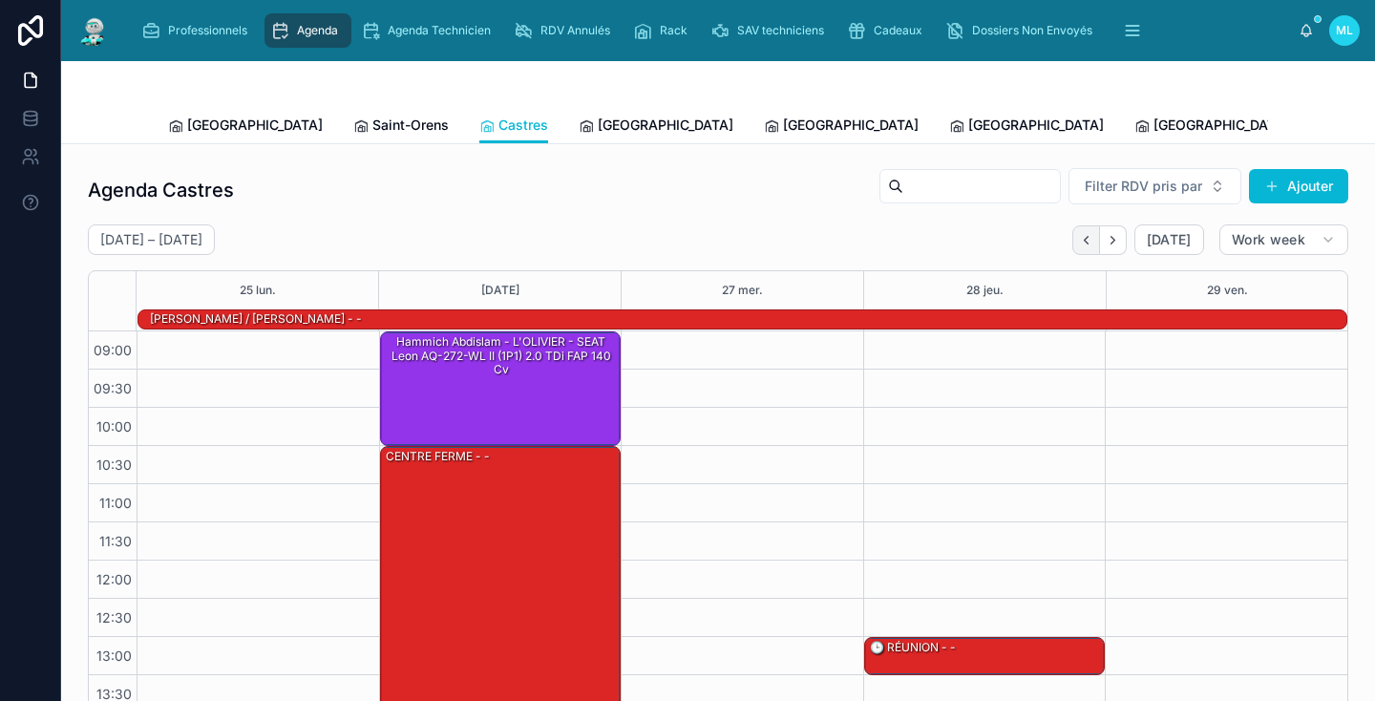
click at [1084, 242] on icon "Back" at bounding box center [1086, 240] width 14 height 14
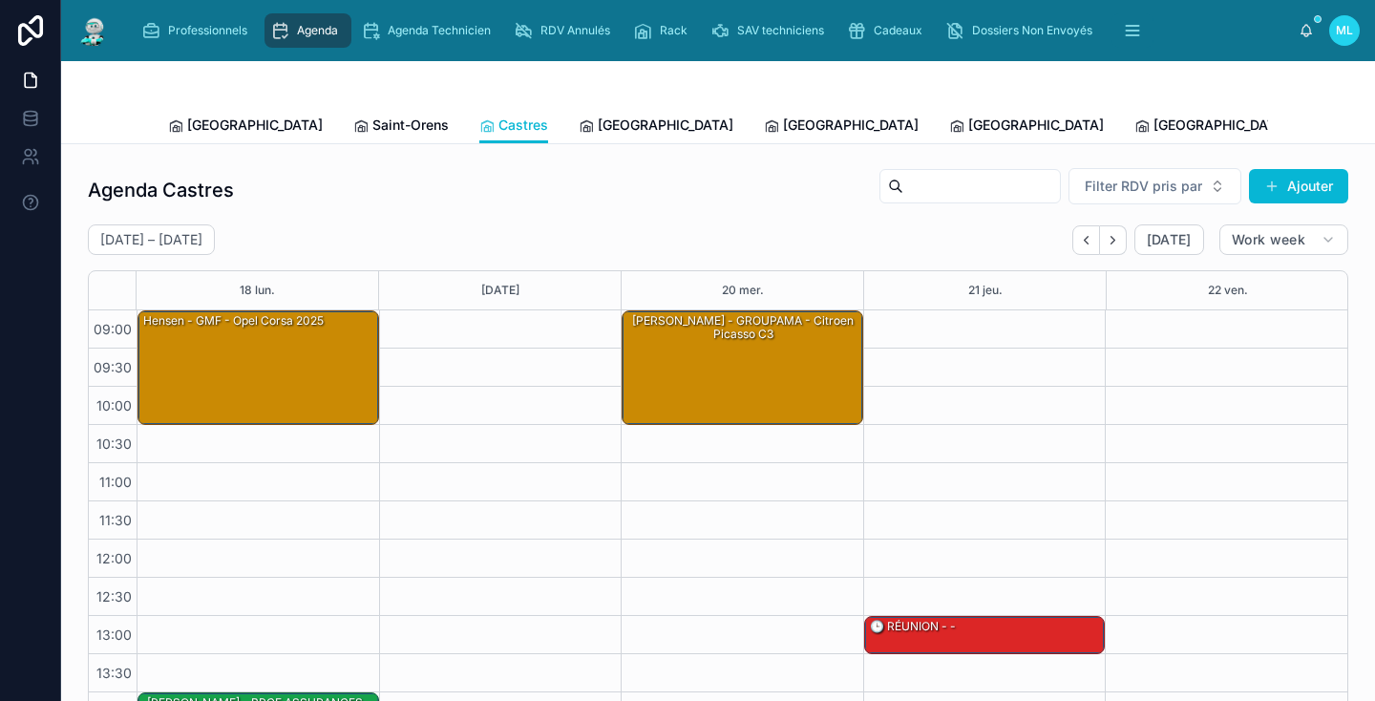
click at [1339, 123] on span "[PERSON_NAME]" at bounding box center [1394, 125] width 110 height 19
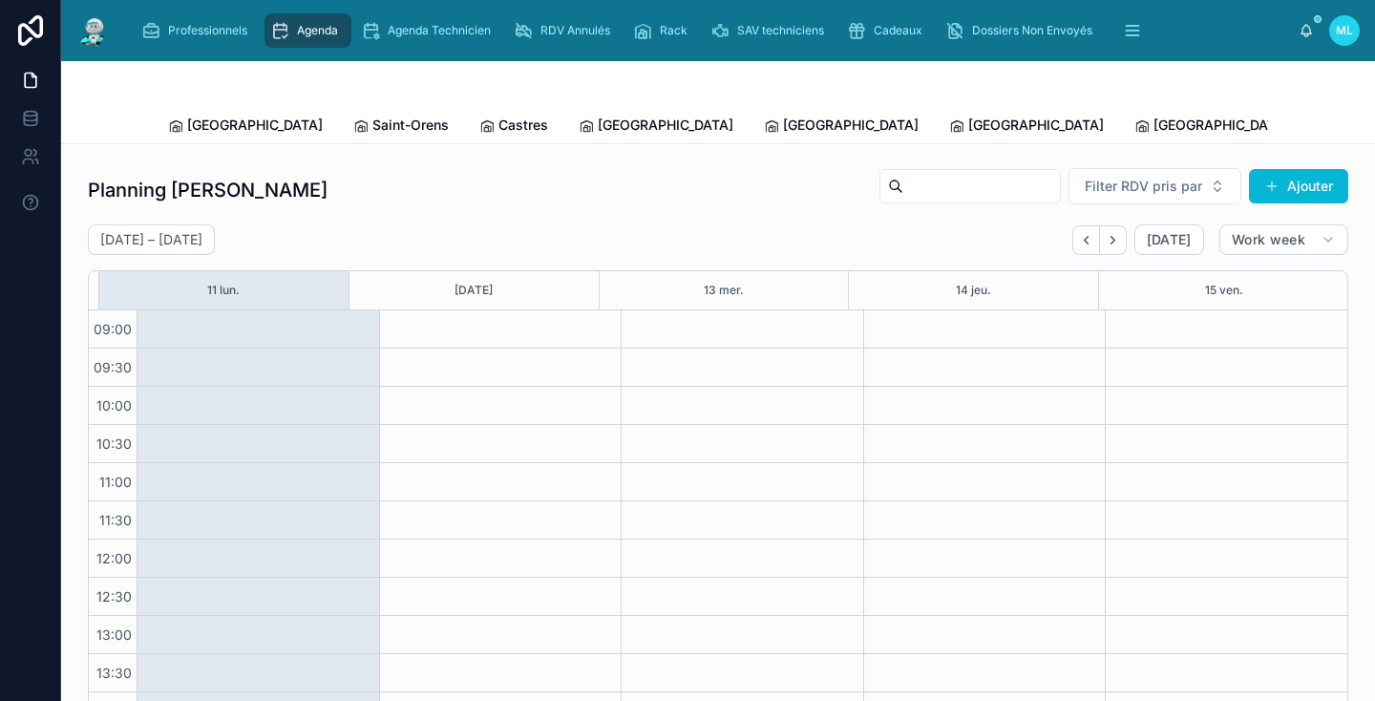
scroll to position [250, 0]
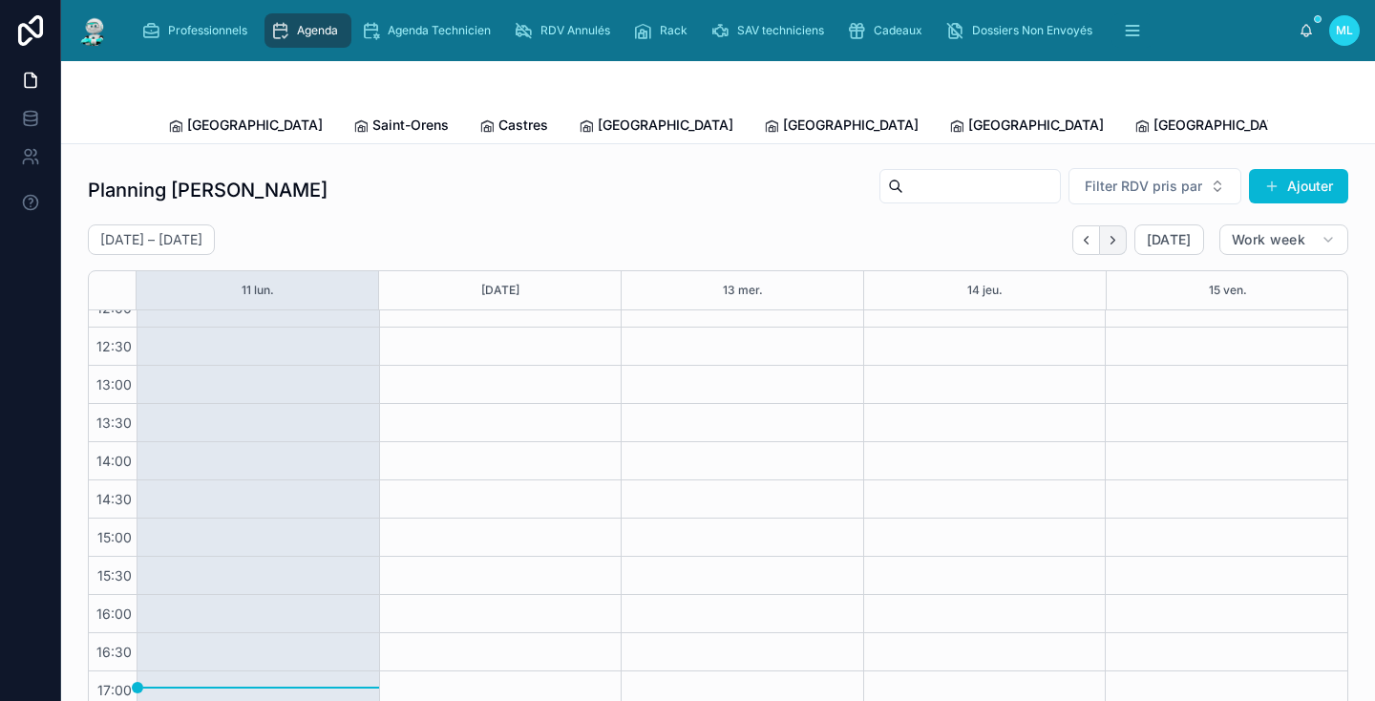
click at [1118, 241] on icon "Next" at bounding box center [1113, 240] width 14 height 14
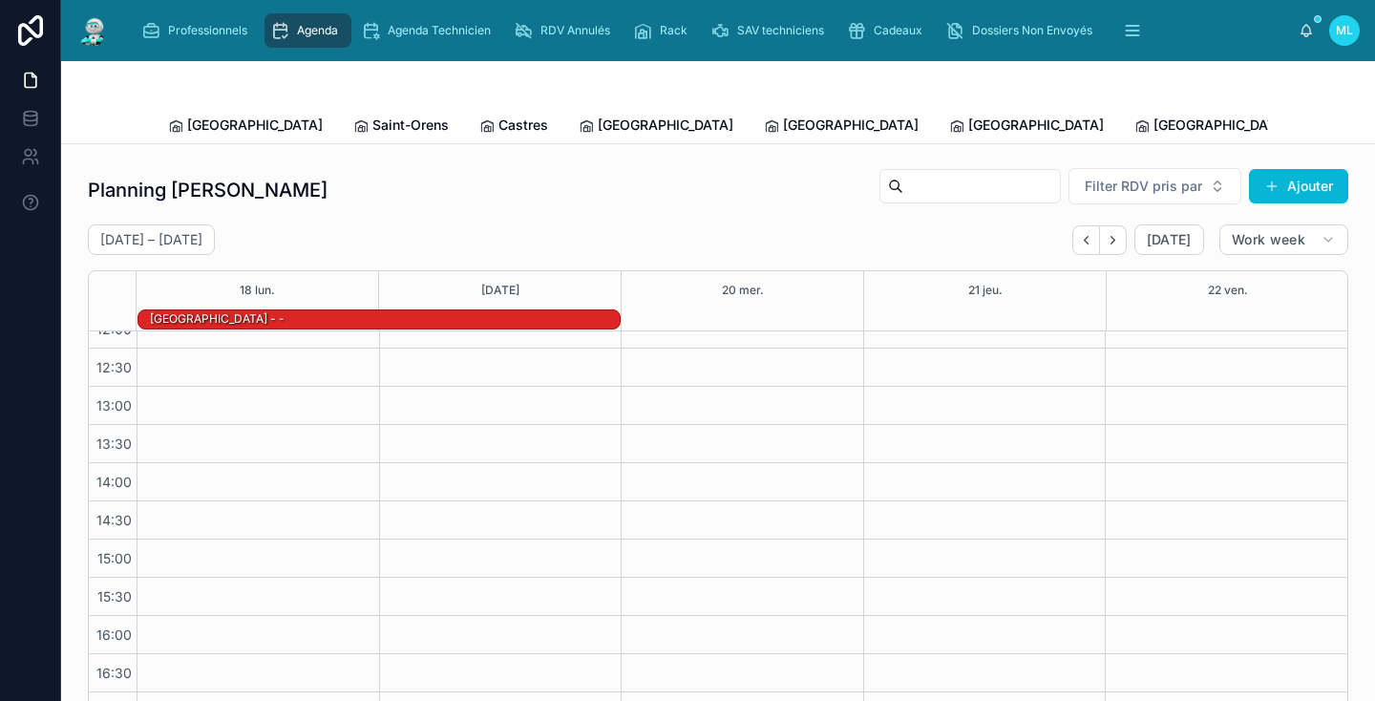
click at [1118, 241] on icon "Next" at bounding box center [1113, 240] width 14 height 14
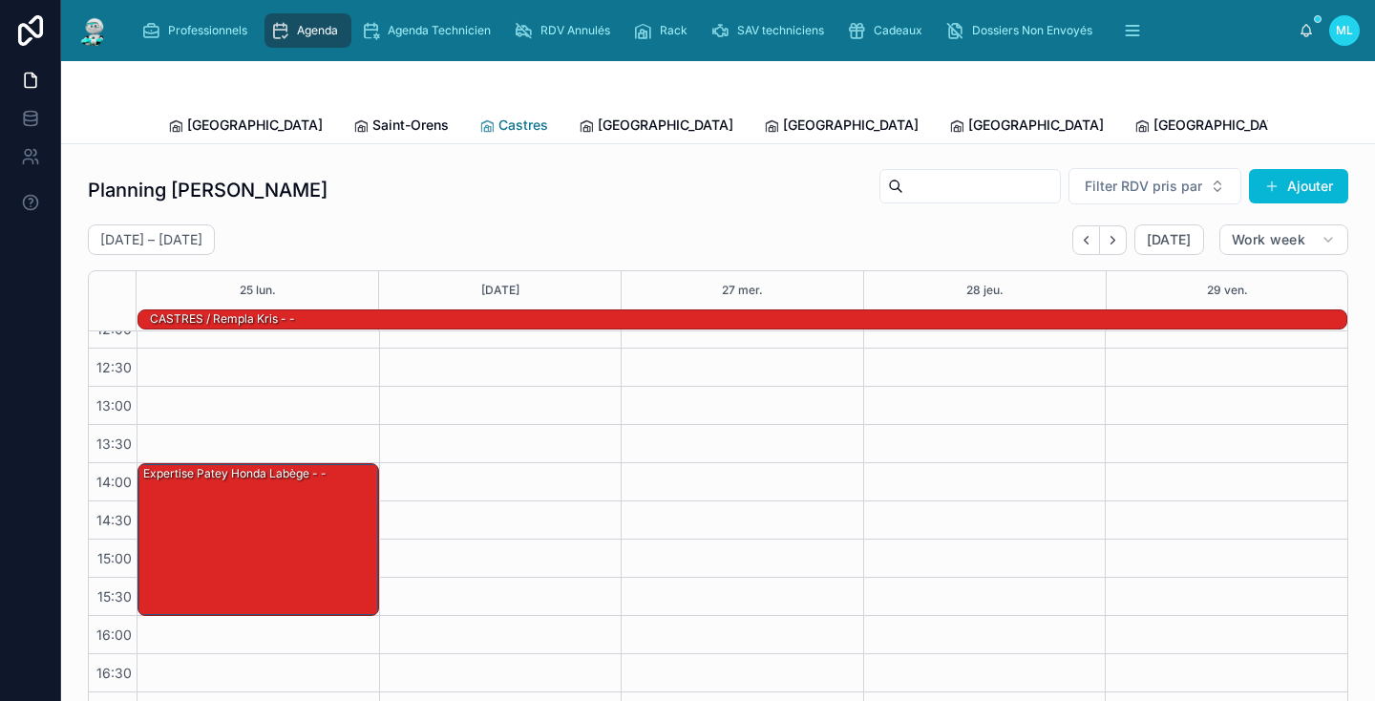
click at [479, 135] on link "Castres" at bounding box center [513, 127] width 69 height 38
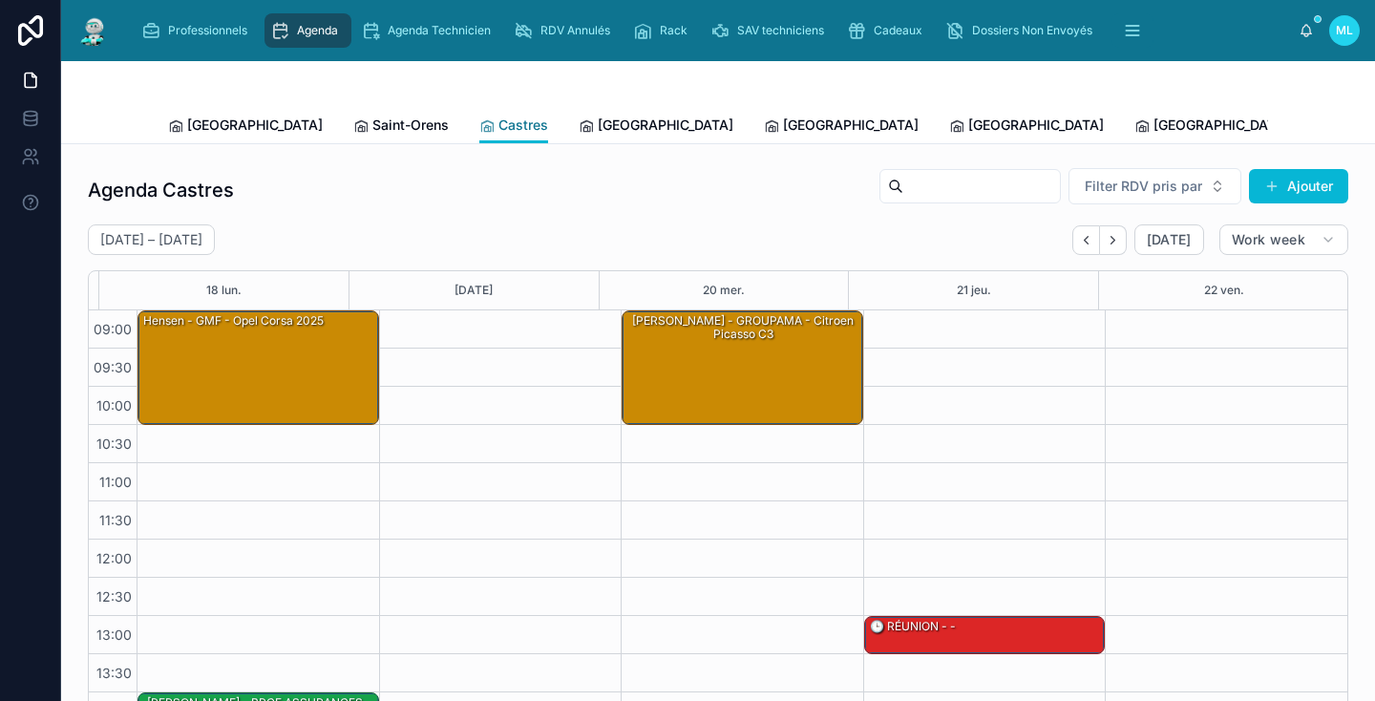
scroll to position [250, 0]
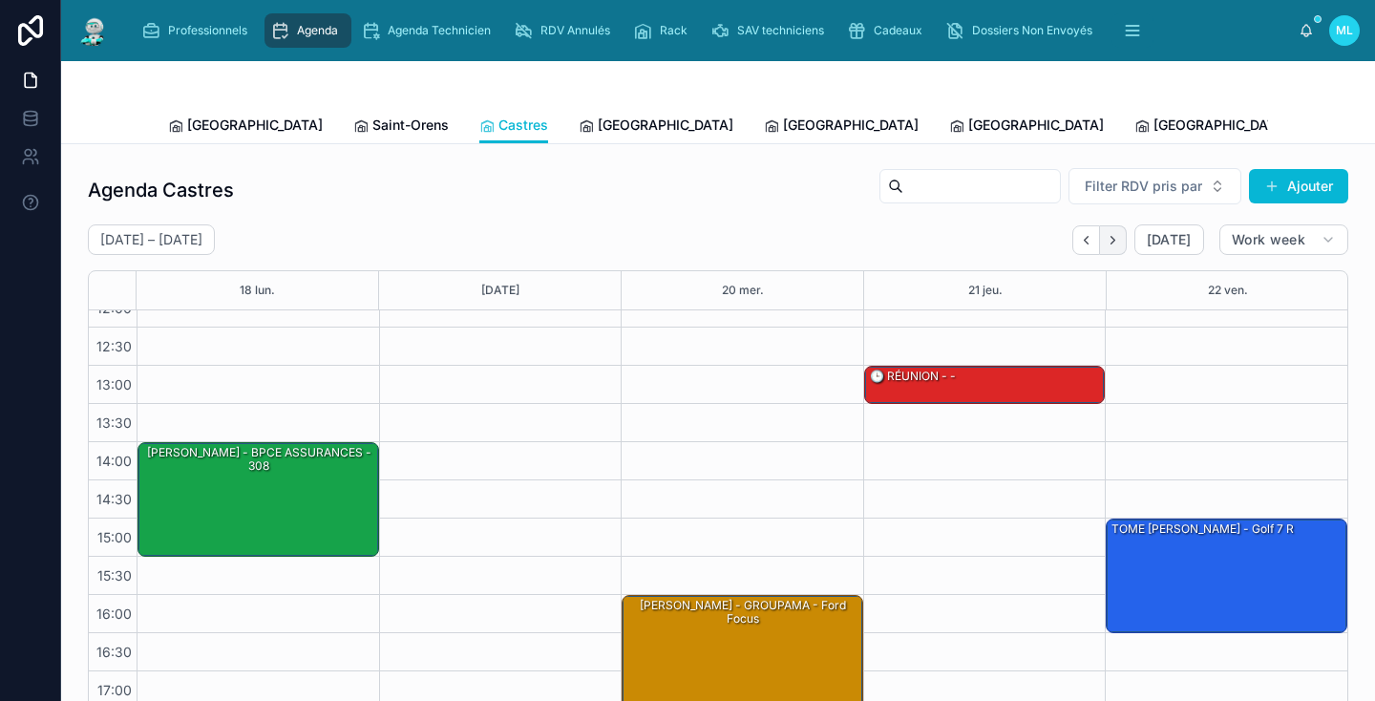
click at [1124, 246] on button "Next" at bounding box center [1113, 240] width 27 height 30
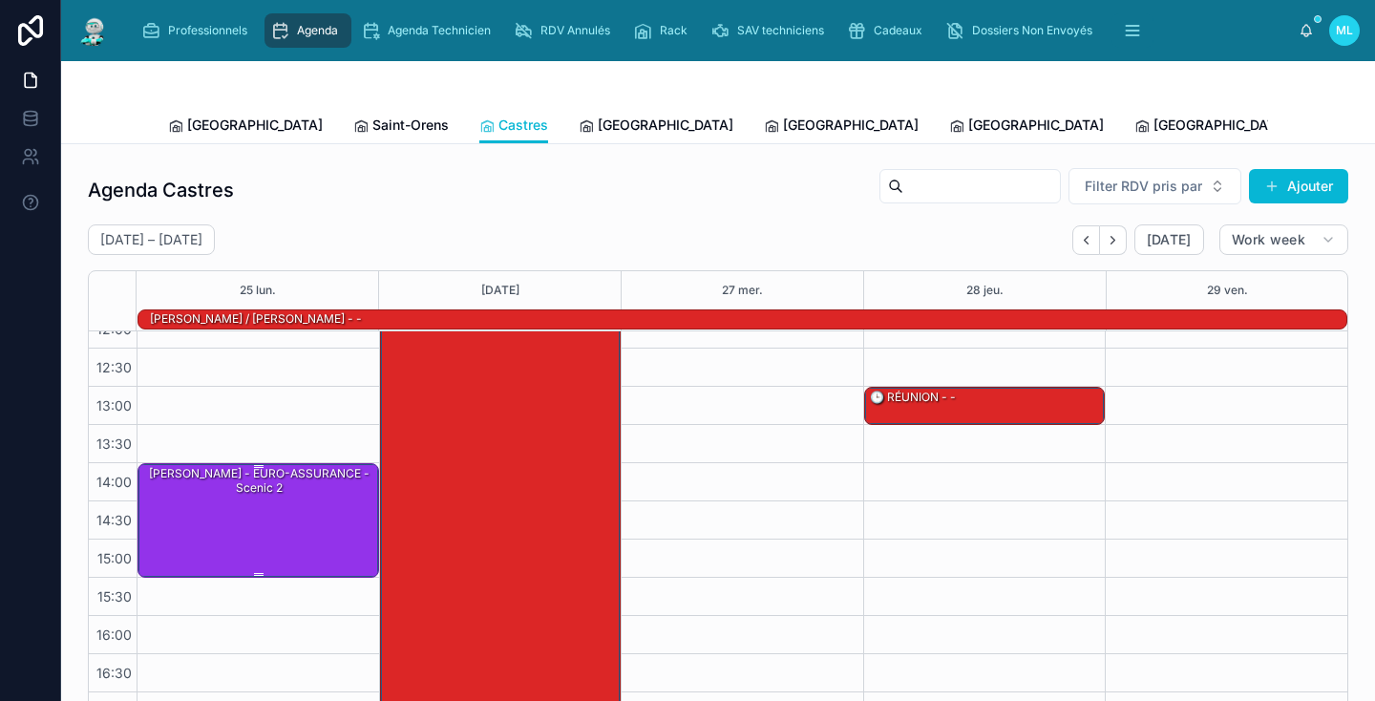
click at [200, 519] on div "[PERSON_NAME] - EURO-ASSURANCE - scenic 2" at bounding box center [259, 519] width 236 height 111
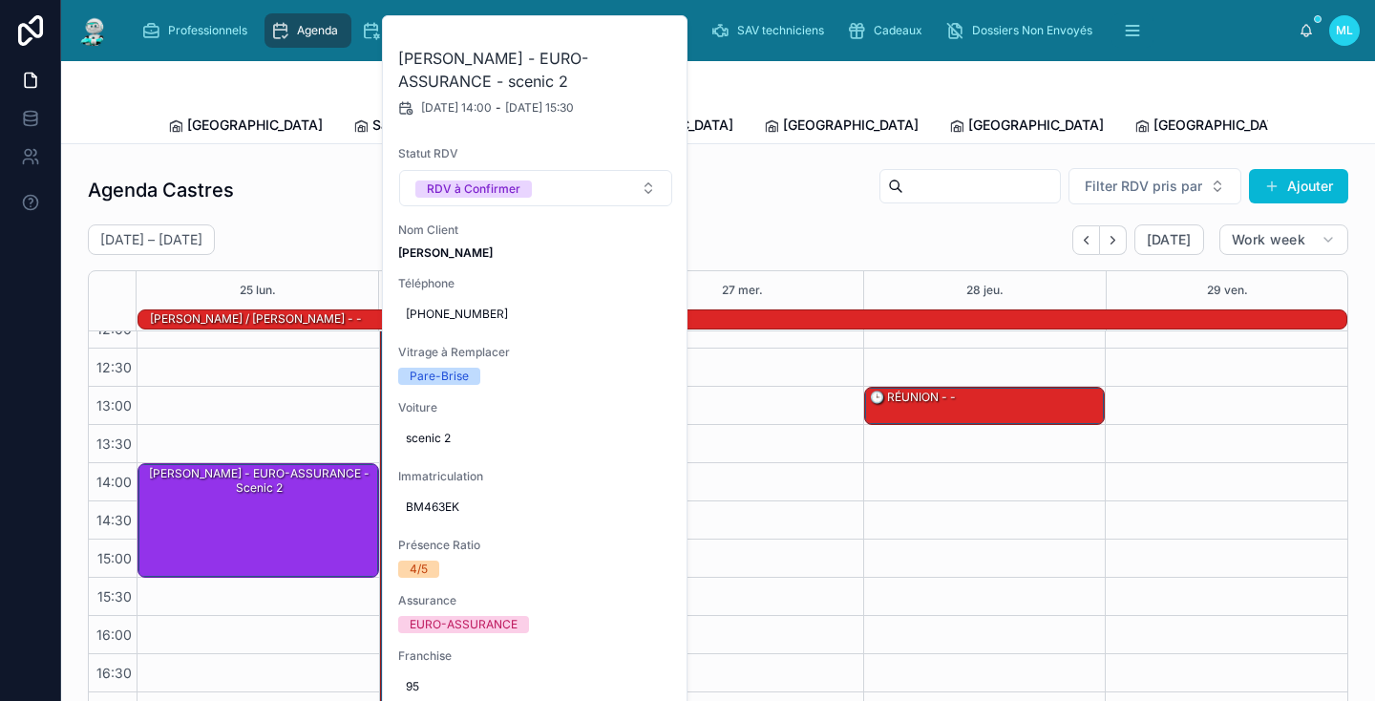
click at [304, 174] on div "Agenda Castres Filter RDV pris par [PERSON_NAME]" at bounding box center [718, 190] width 1260 height 46
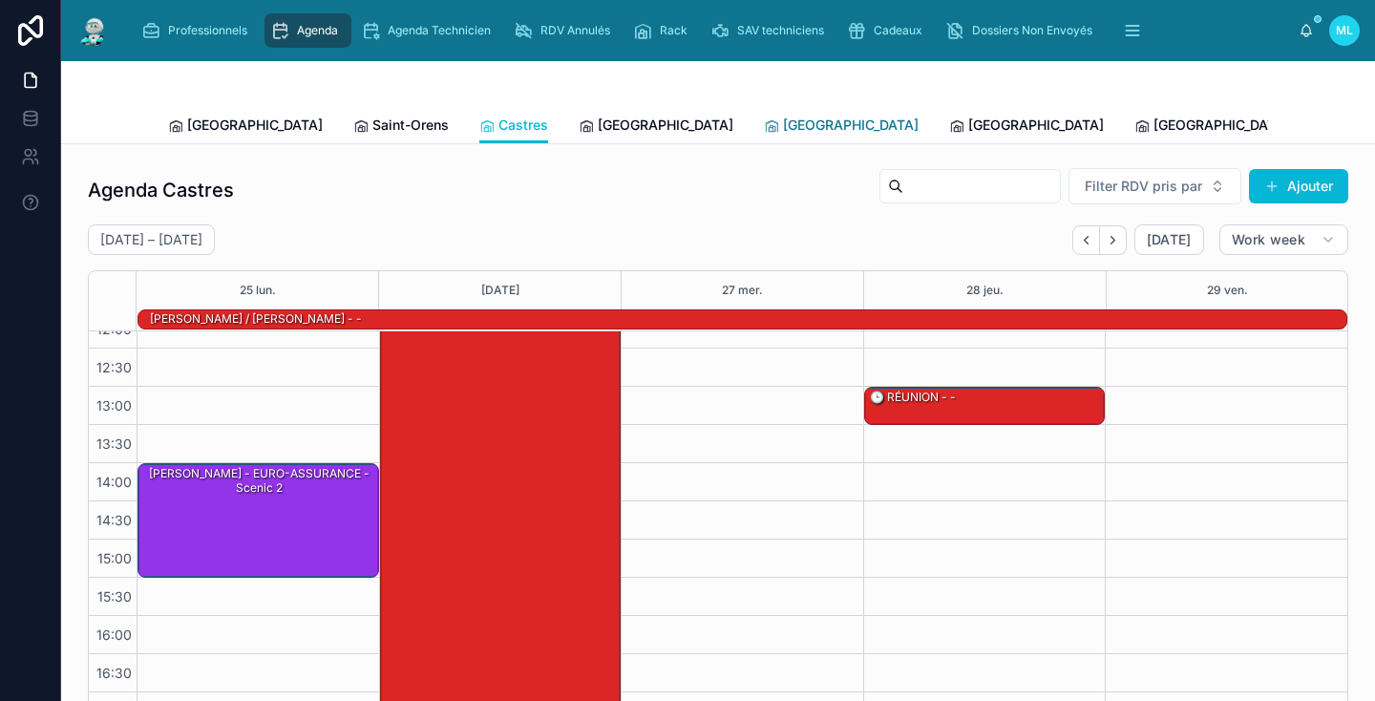
click at [783, 125] on span "[GEOGRAPHIC_DATA]" at bounding box center [851, 125] width 136 height 19
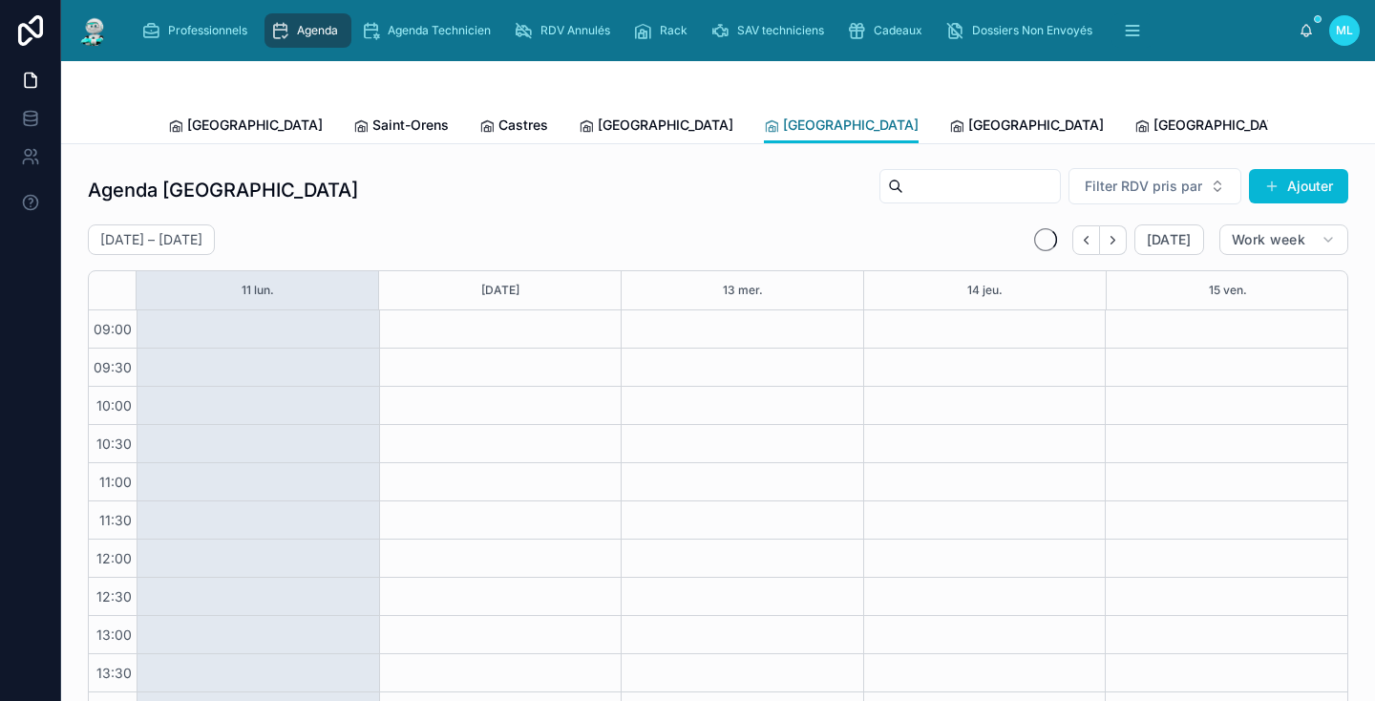
scroll to position [250, 0]
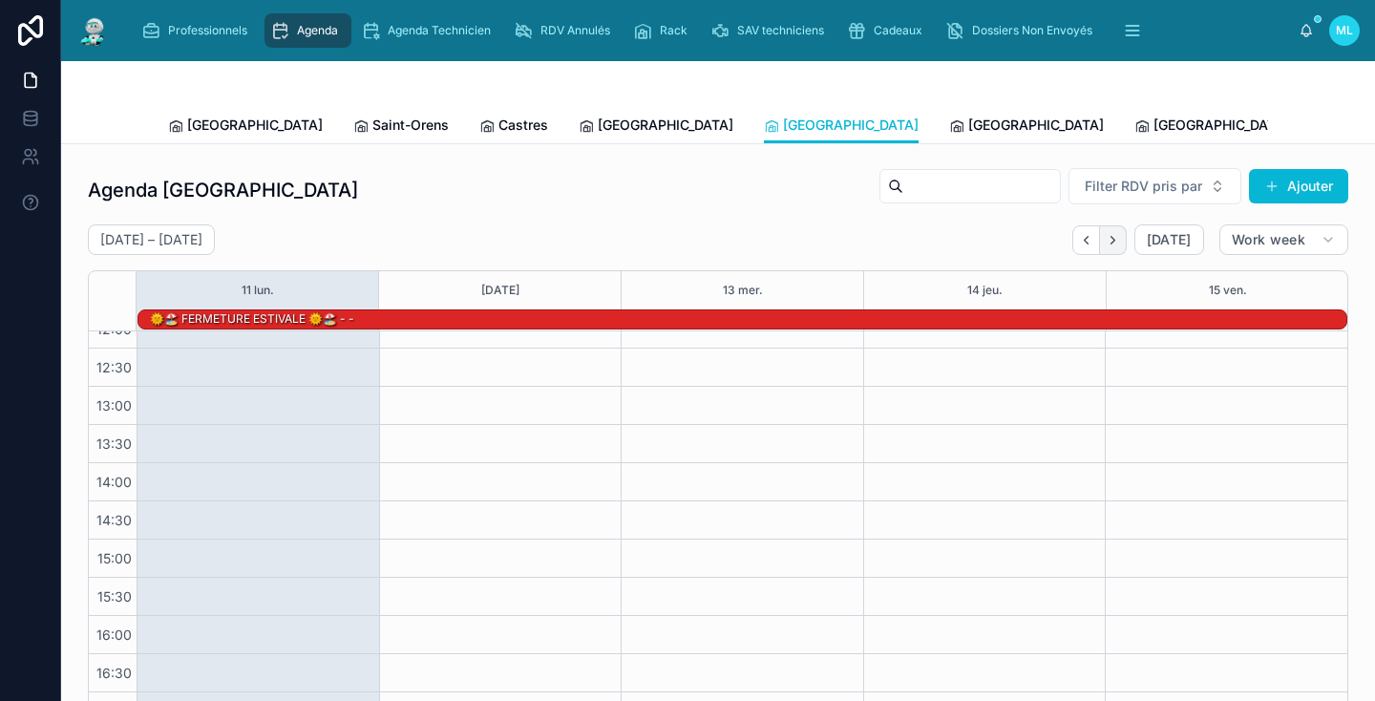
click at [1125, 239] on button "Next" at bounding box center [1113, 240] width 27 height 30
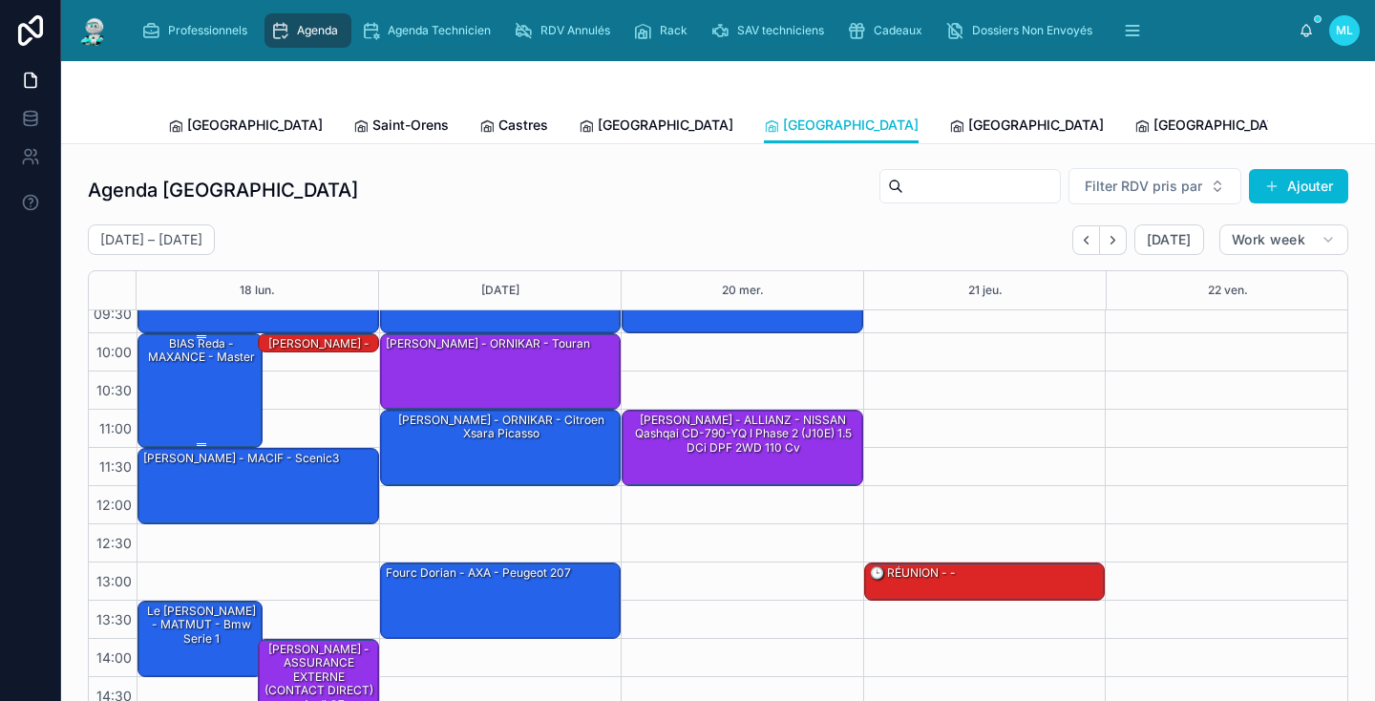
scroll to position [54, 0]
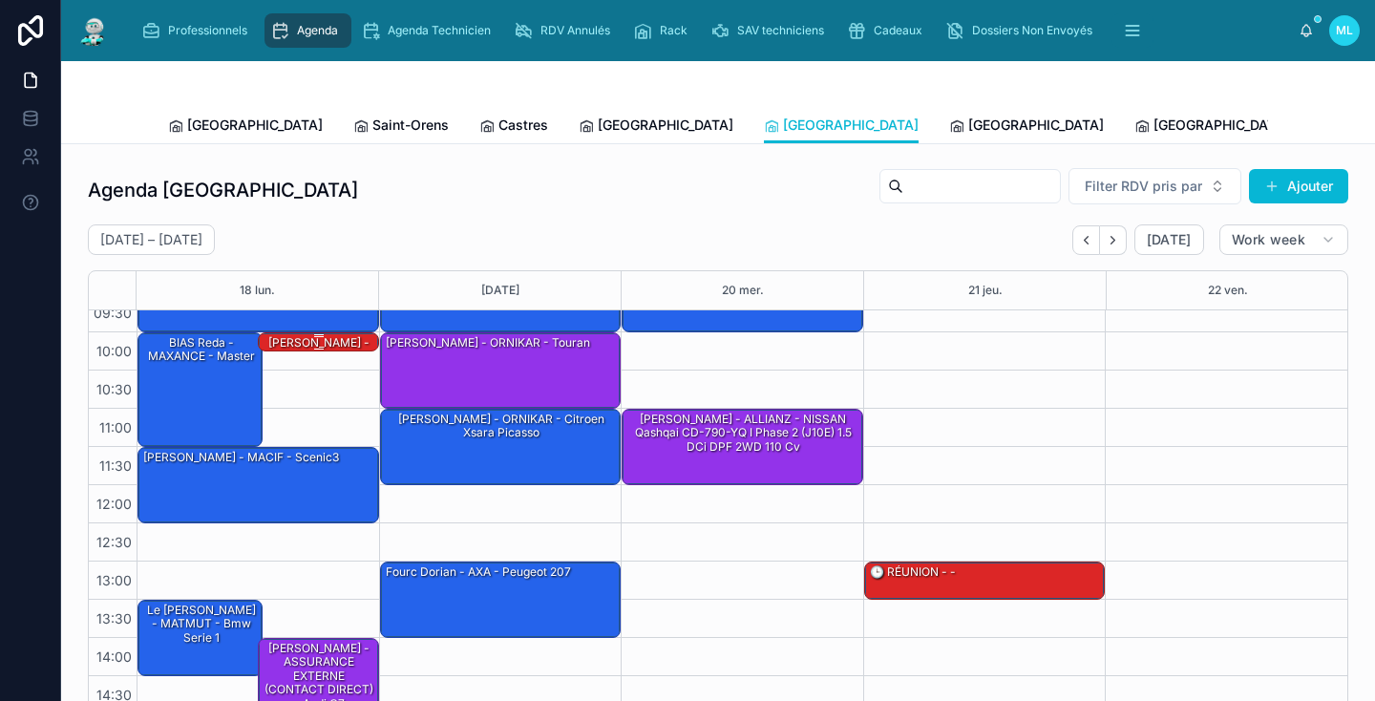
click at [336, 333] on div "10:00 – 10:15 [PERSON_NAME] - PACIFICA - Skoda Fabia combi" at bounding box center [318, 342] width 118 height 19
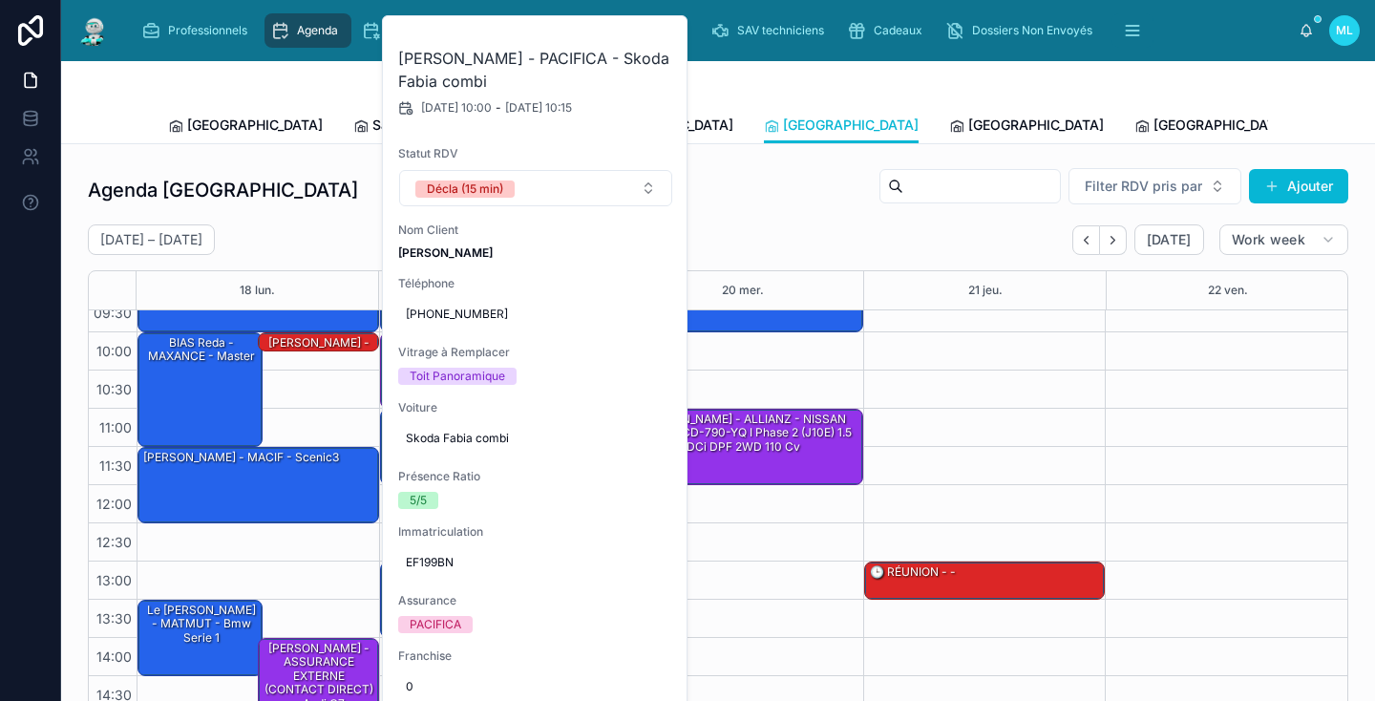
click at [361, 184] on div "Agenda Perpignan Filter RDV pris par [PERSON_NAME]" at bounding box center [718, 190] width 1260 height 46
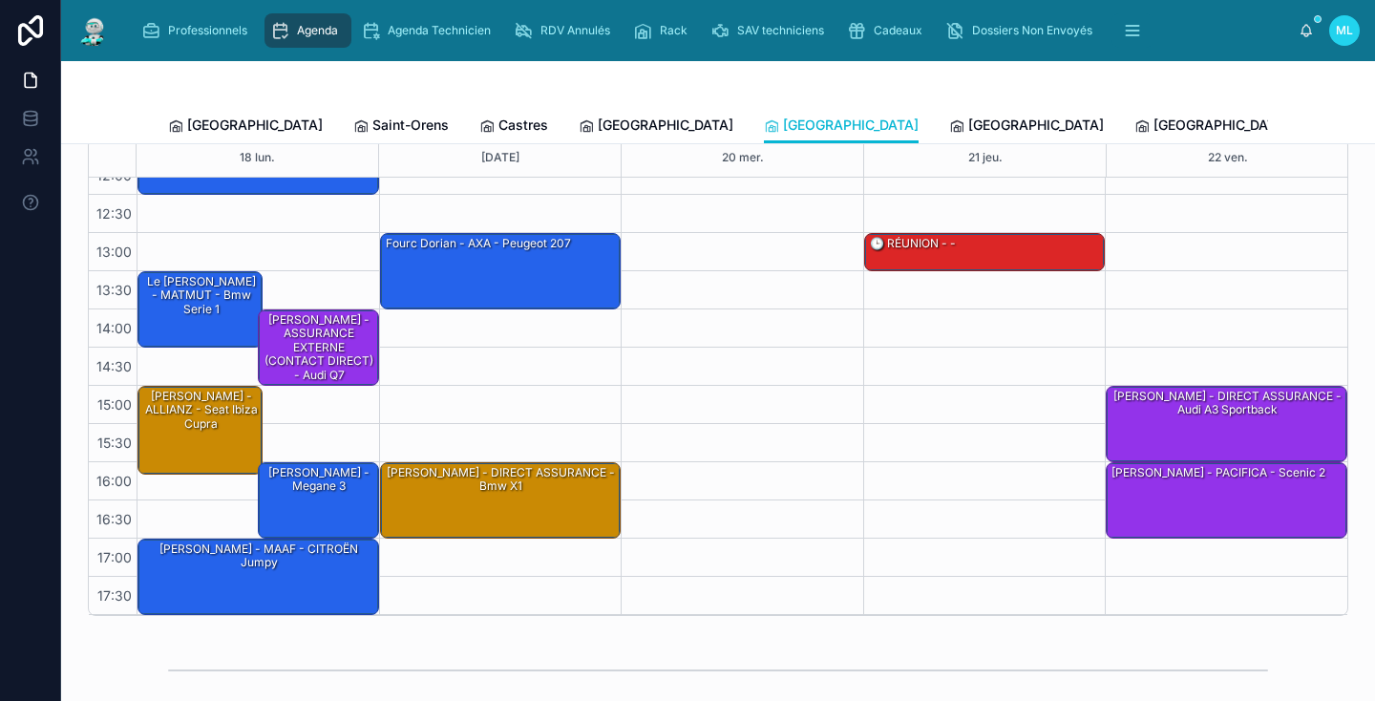
scroll to position [145, 0]
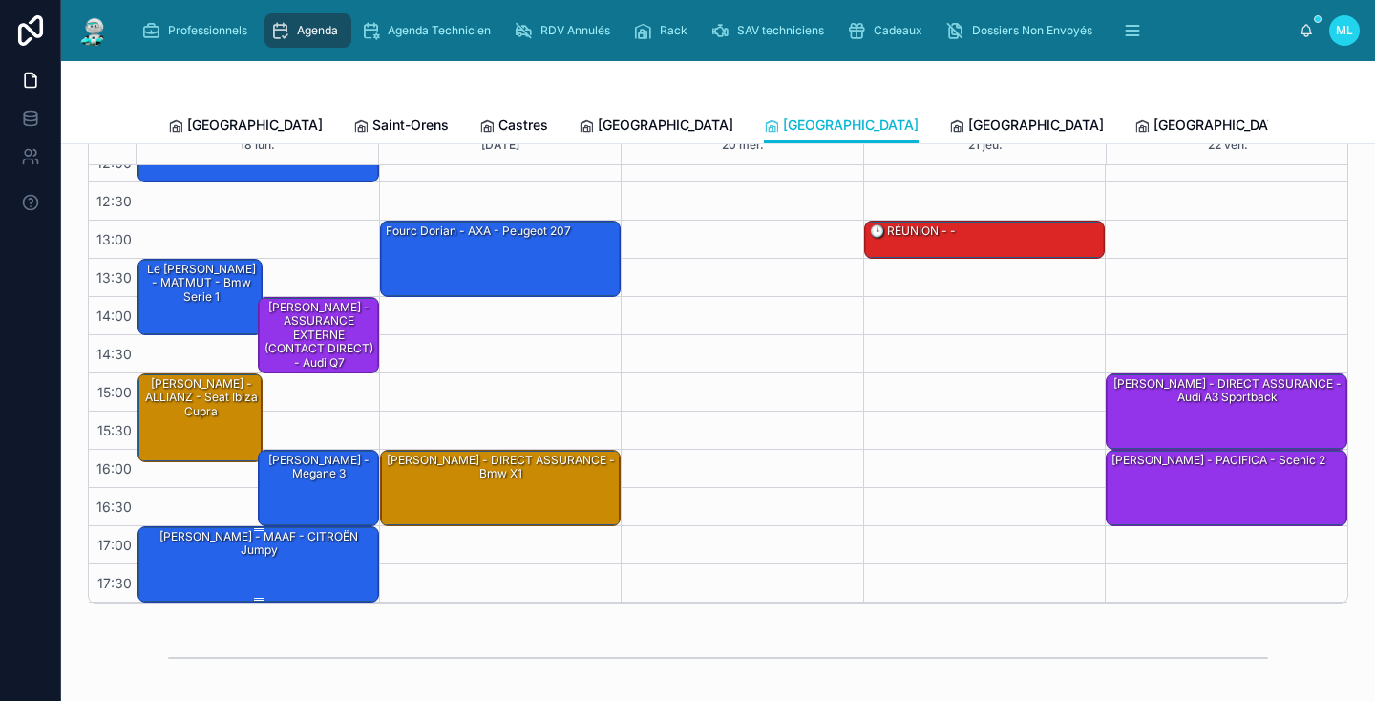
click at [286, 559] on div "[PERSON_NAME] - MAAF - CITROËN Jumpy" at bounding box center [259, 563] width 236 height 73
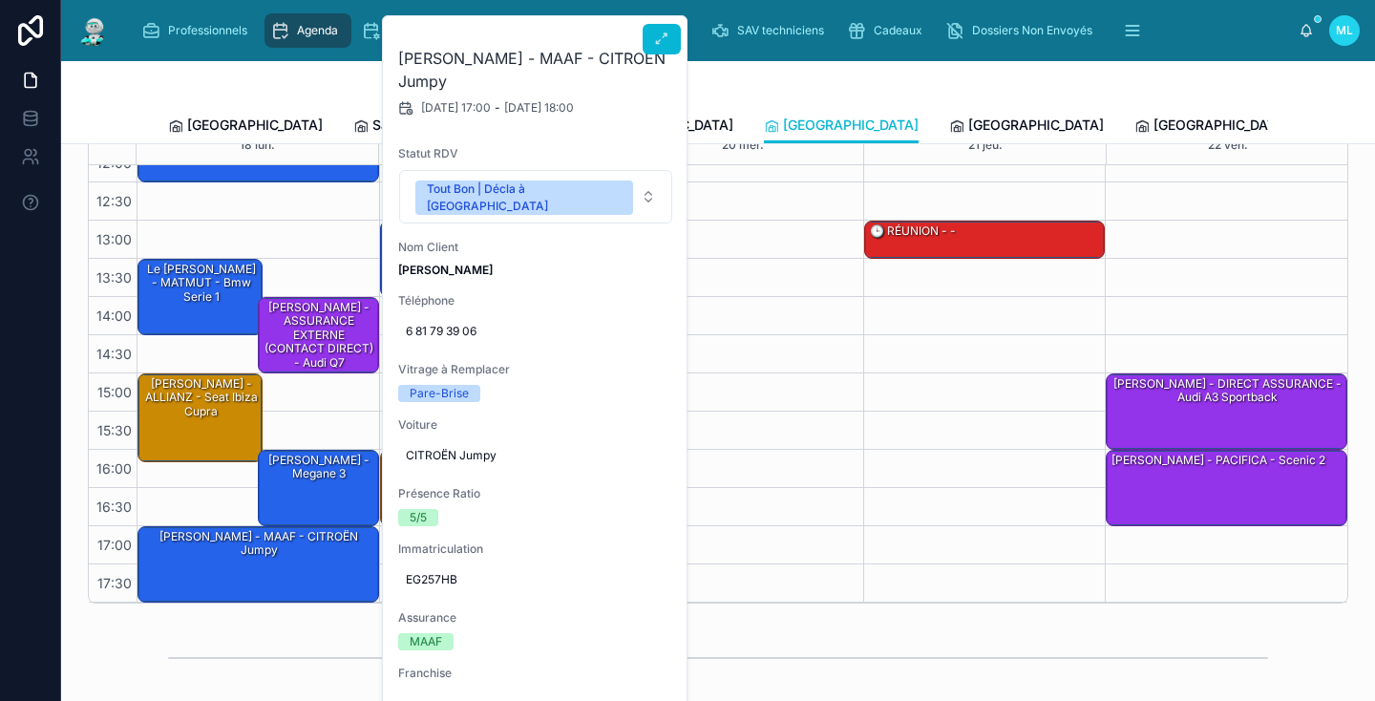
scroll to position [0, 0]
click at [659, 43] on icon at bounding box center [661, 39] width 15 height 15
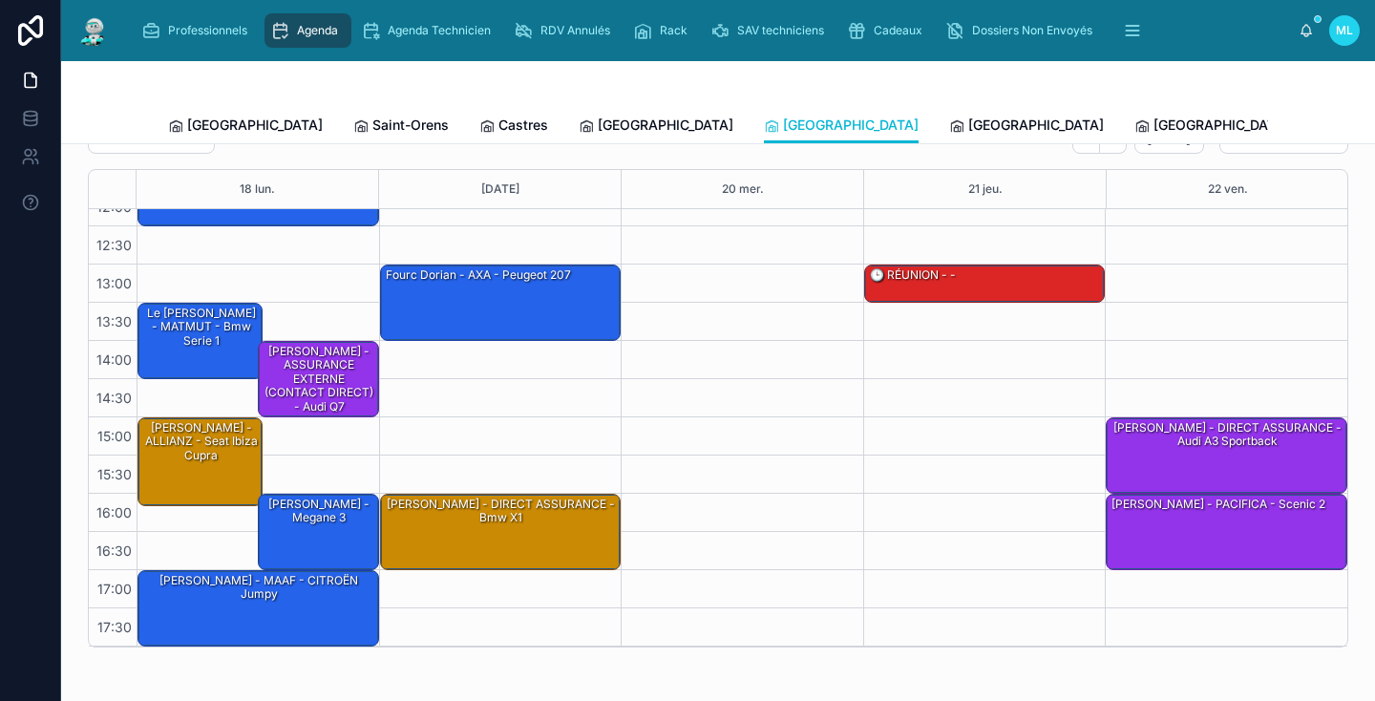
scroll to position [148, 0]
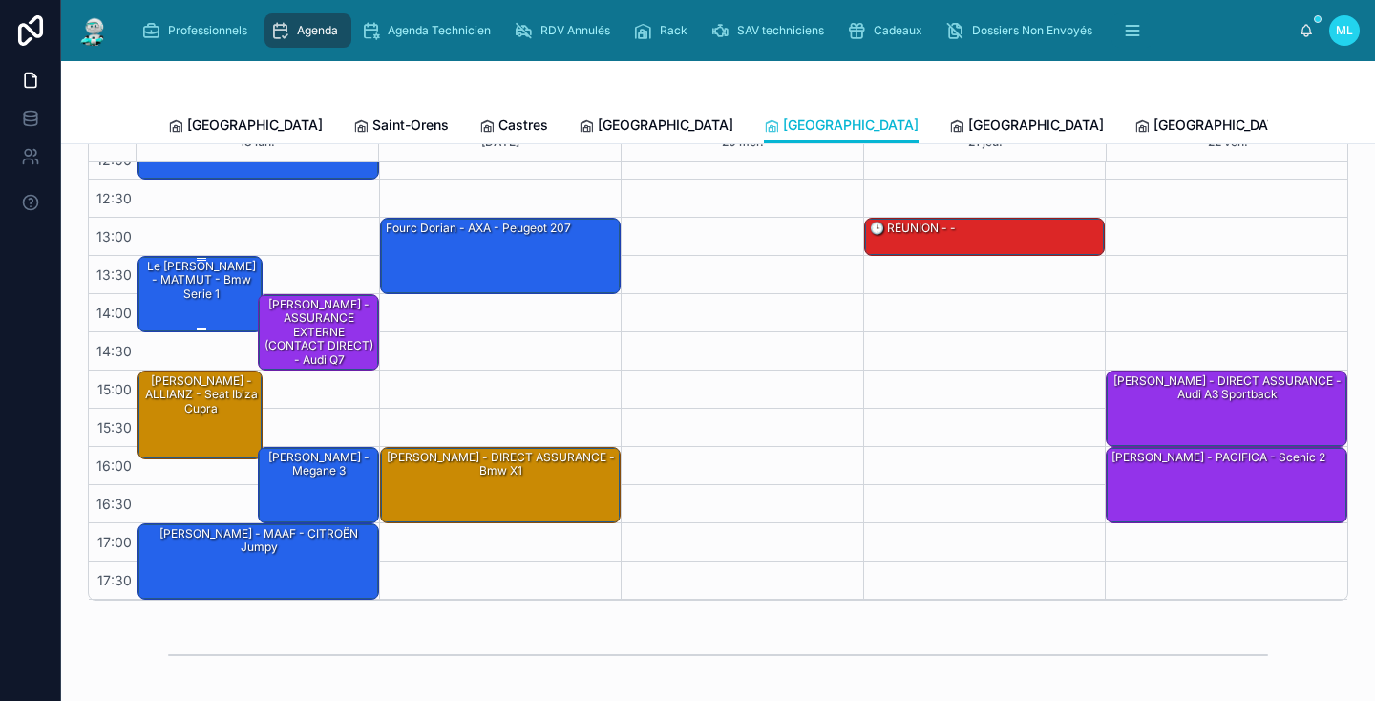
click at [157, 313] on div "Le [PERSON_NAME] - MATMUT - Bmw serie 1" at bounding box center [200, 293] width 119 height 73
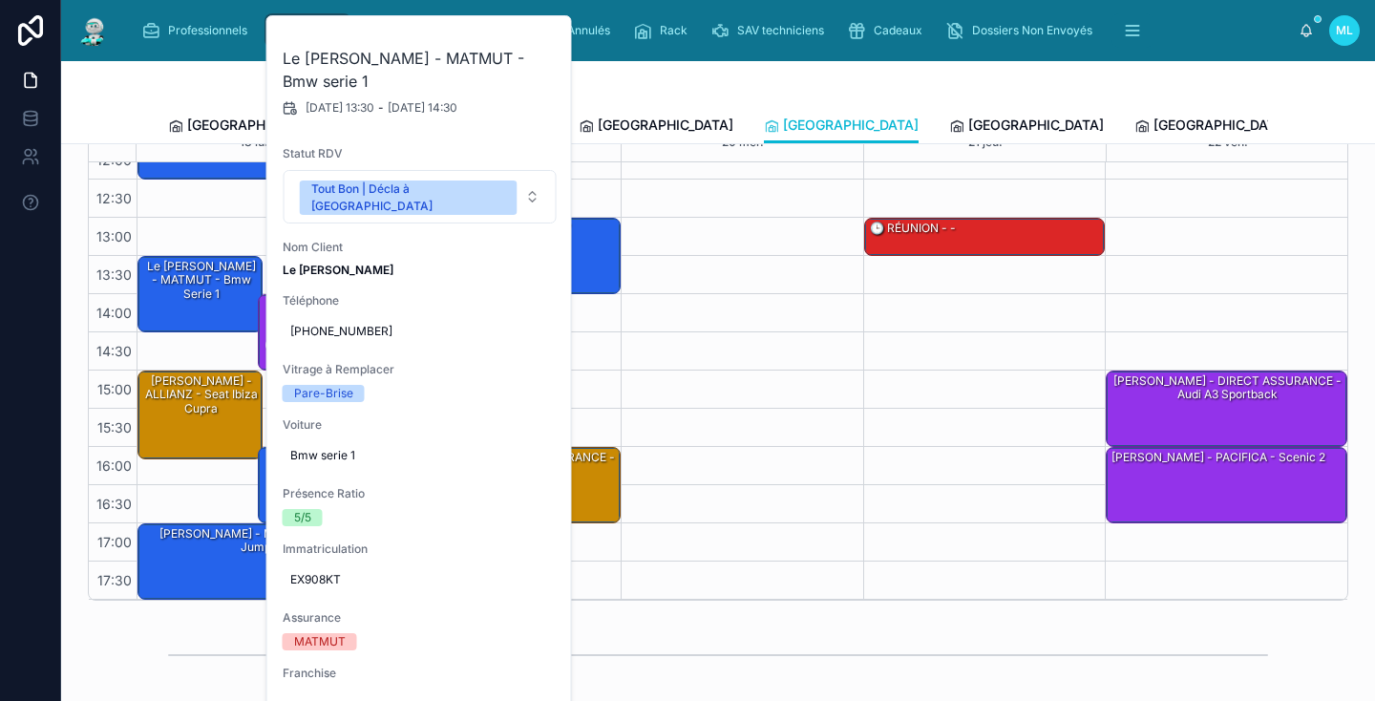
click at [200, 219] on div "09:00 – 10:00 [PERSON_NAME] - DIRECT ASSURANCE - Mazda 2 10:00 – 11:30 BIAS Red…" at bounding box center [258, 255] width 242 height 687
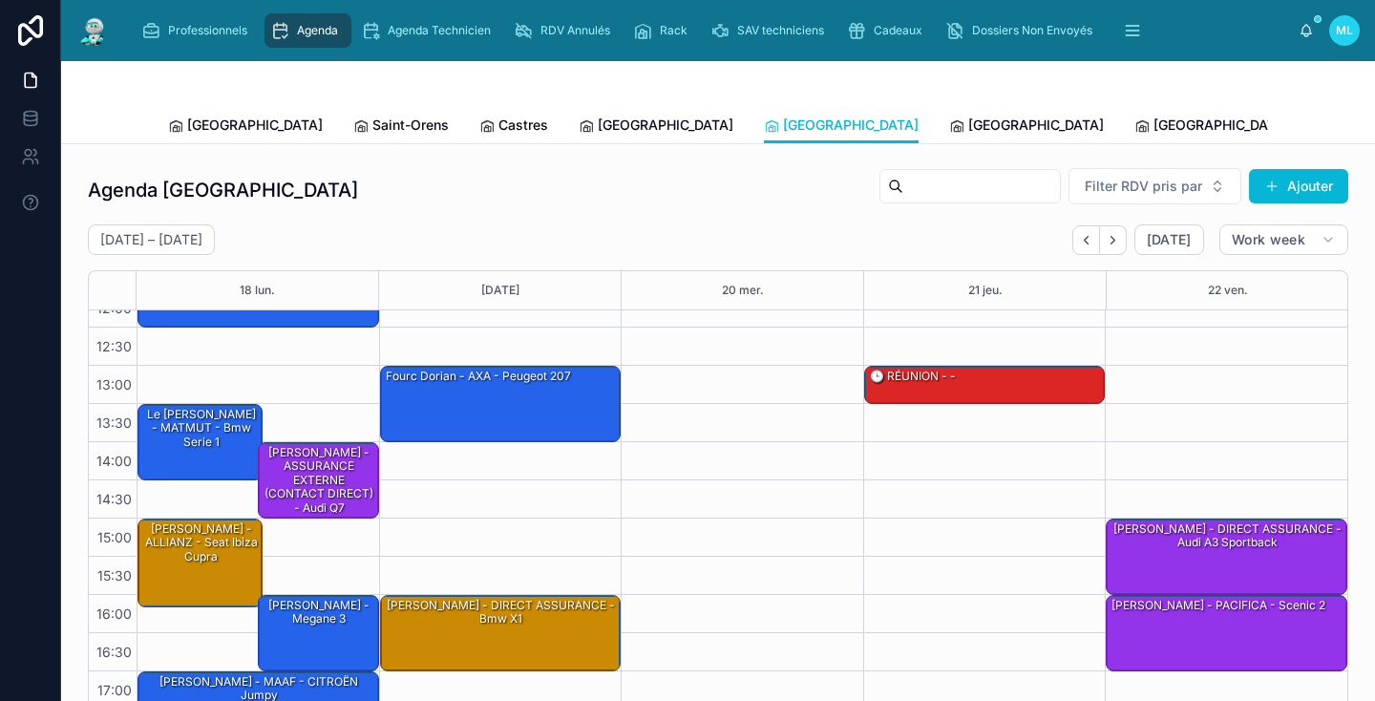
scroll to position [0, 0]
click at [968, 132] on span "[GEOGRAPHIC_DATA]" at bounding box center [1036, 125] width 136 height 19
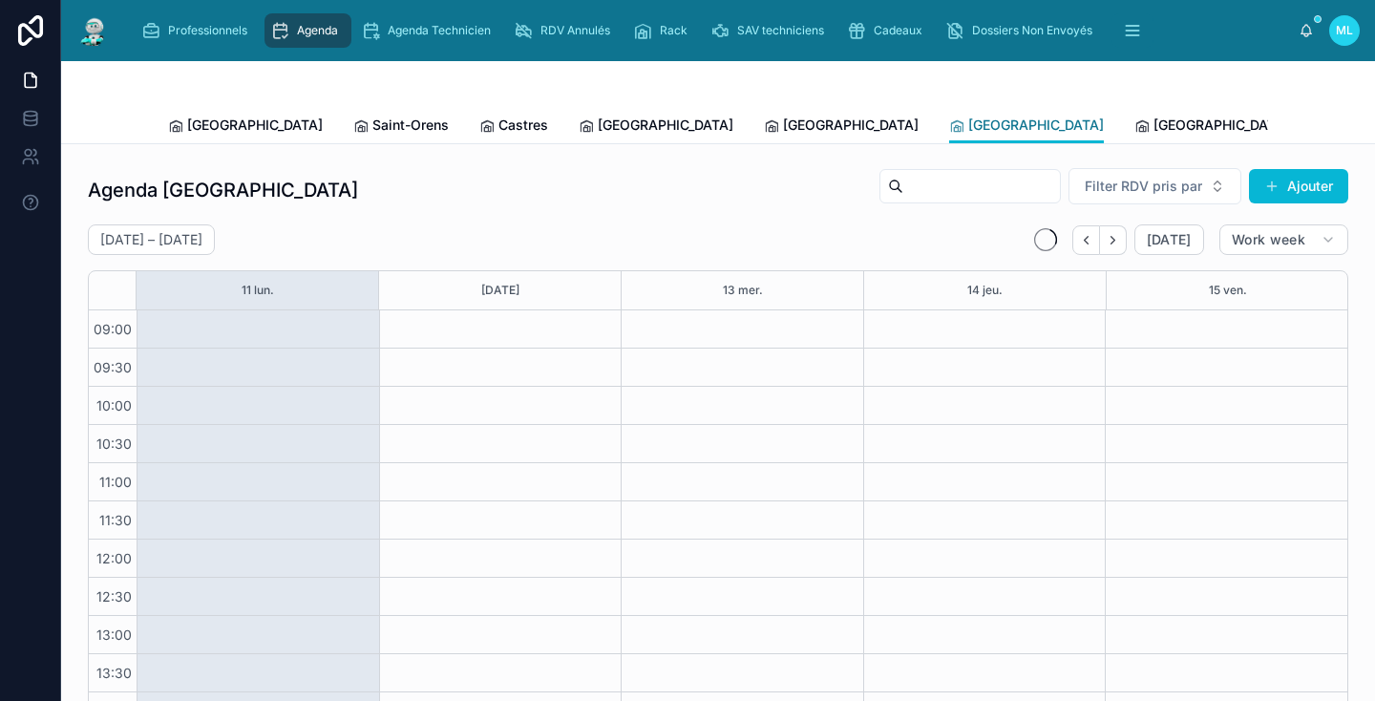
scroll to position [250, 0]
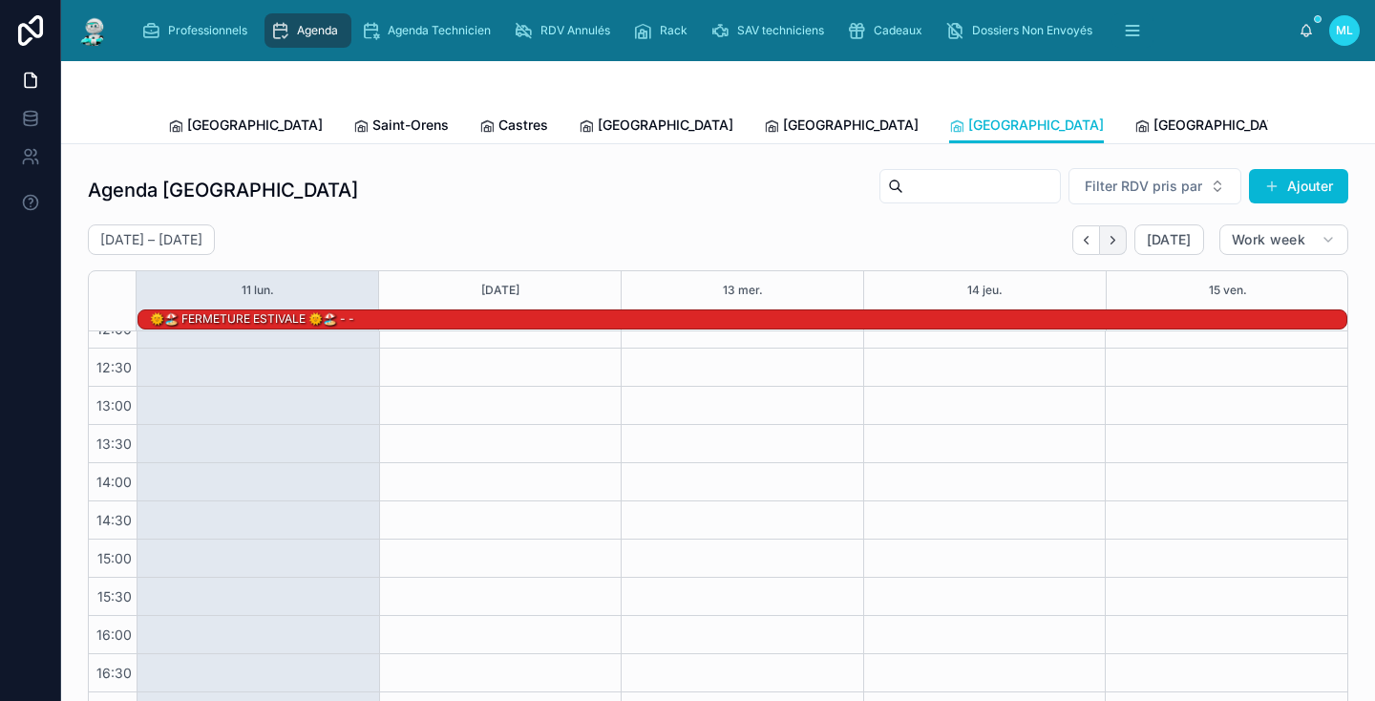
click at [1115, 250] on button "Next" at bounding box center [1113, 240] width 27 height 30
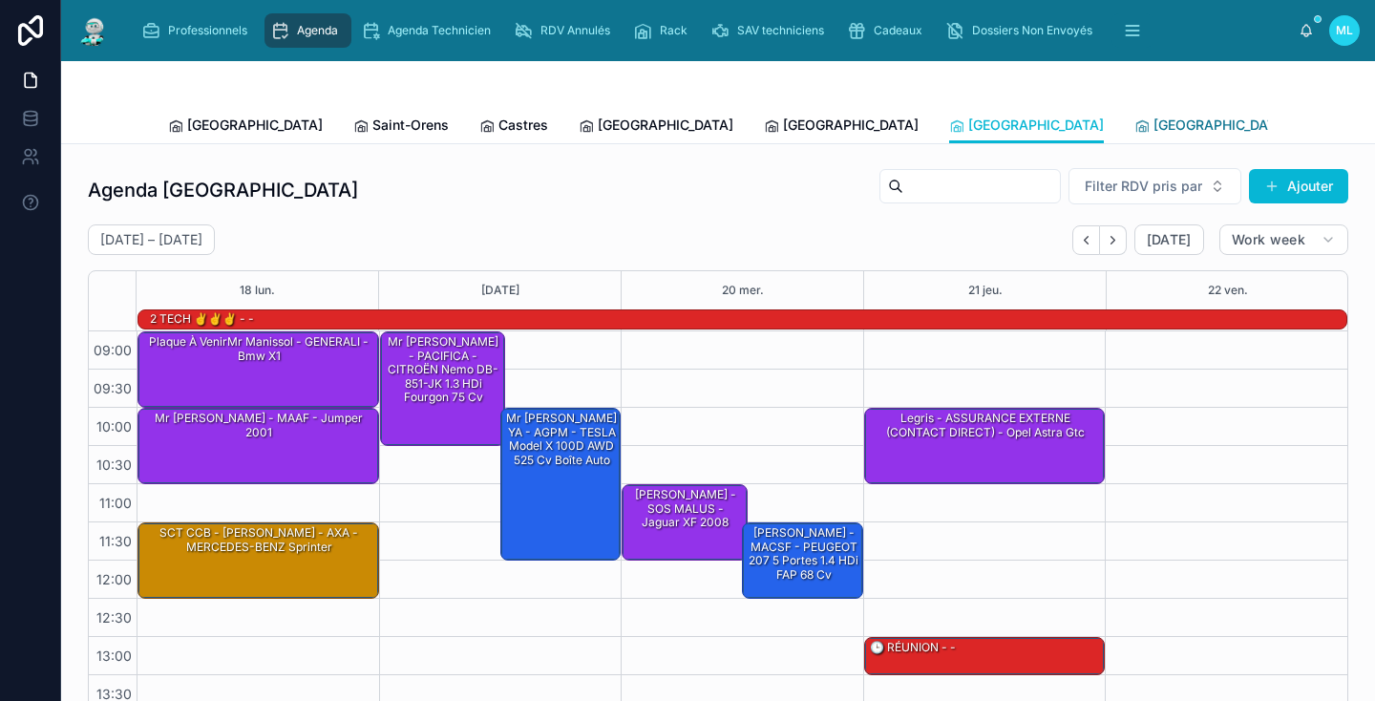
click at [1153, 120] on span "[GEOGRAPHIC_DATA]" at bounding box center [1221, 125] width 136 height 19
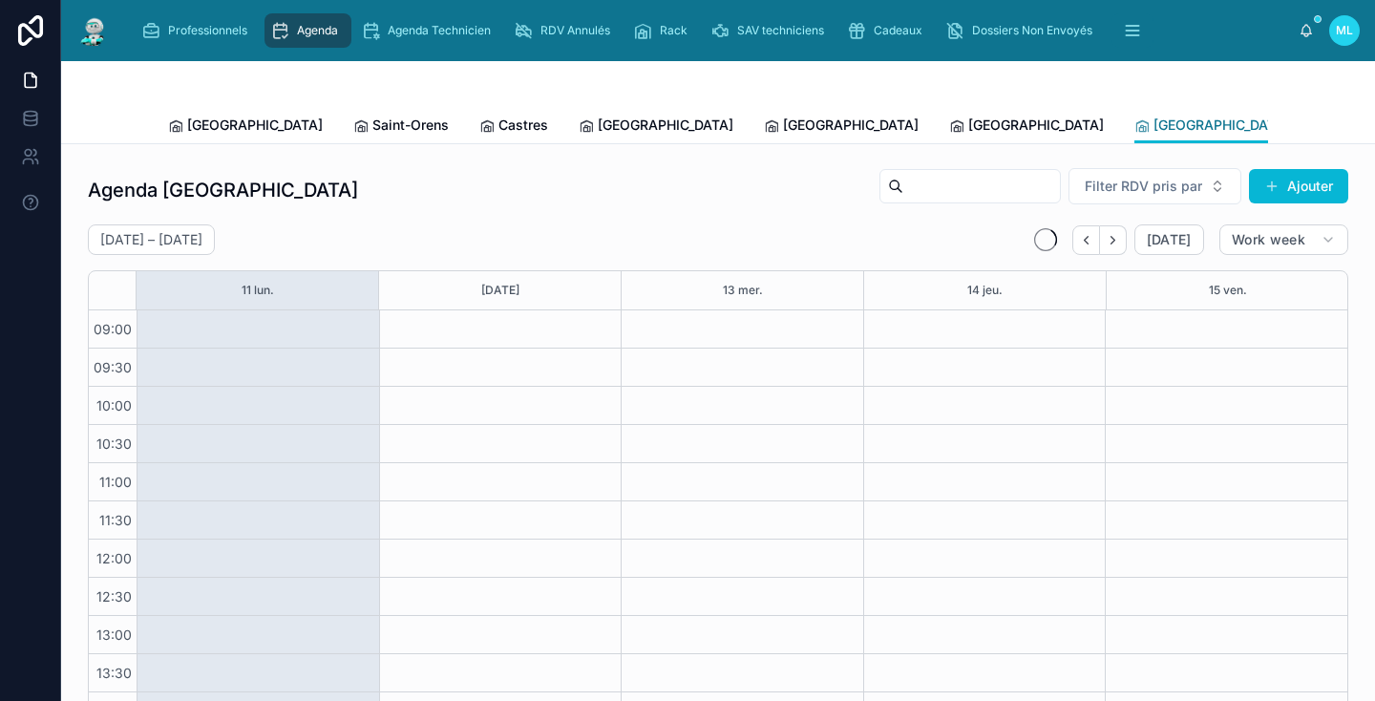
scroll to position [250, 0]
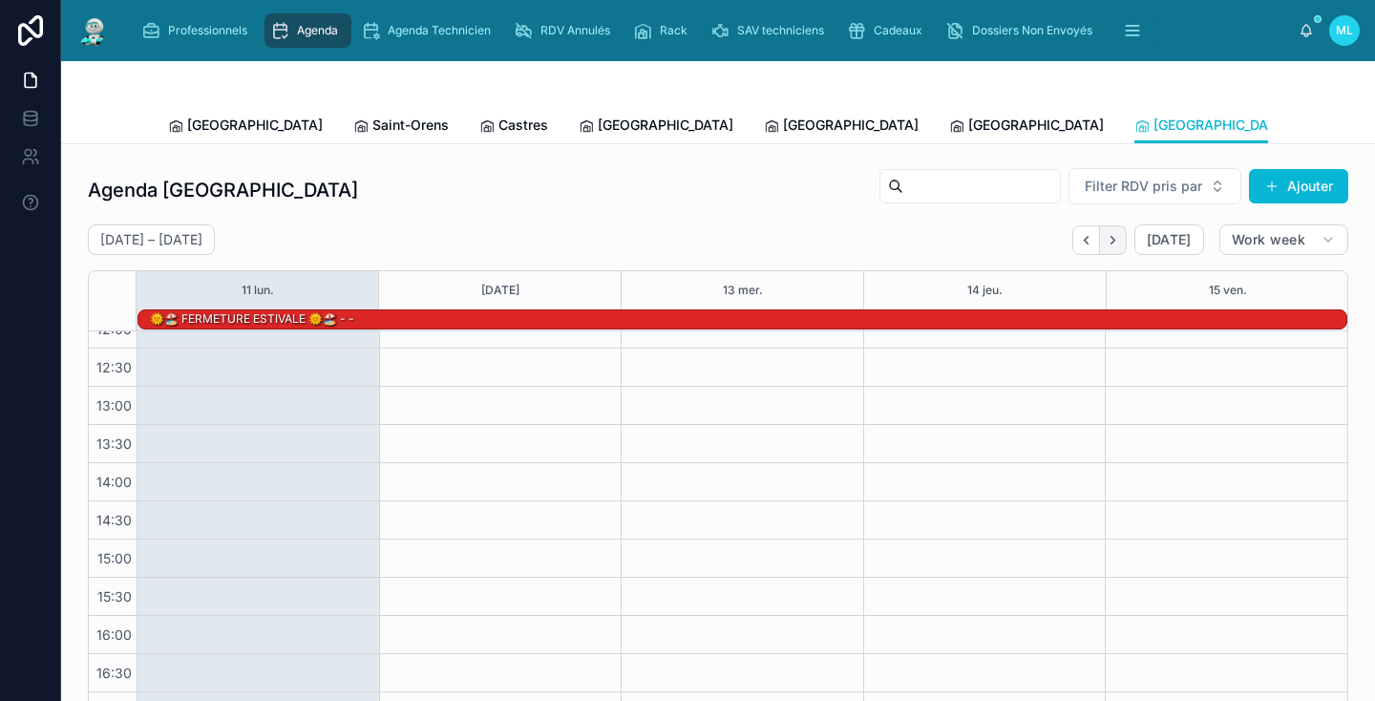
click at [1113, 248] on button "Next" at bounding box center [1113, 240] width 27 height 30
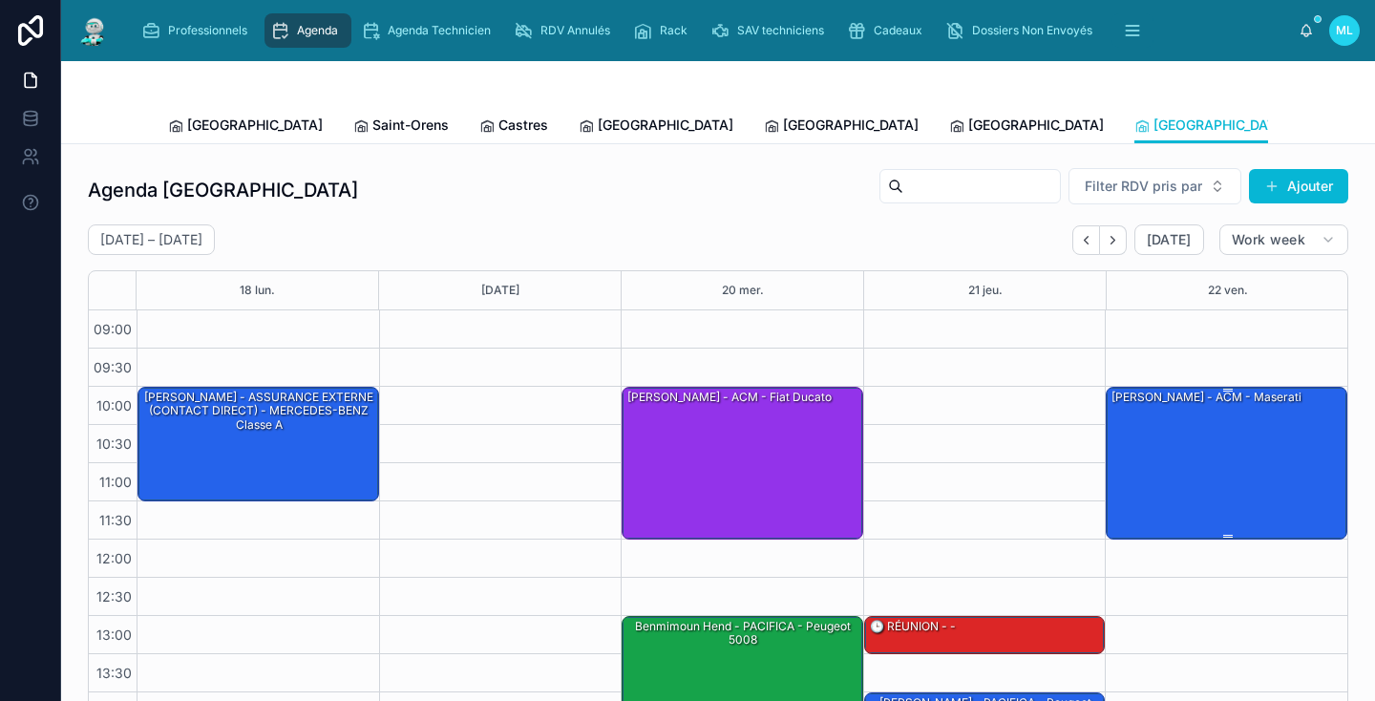
click at [1187, 489] on div "[PERSON_NAME] - ACM - Maserati" at bounding box center [1227, 462] width 236 height 149
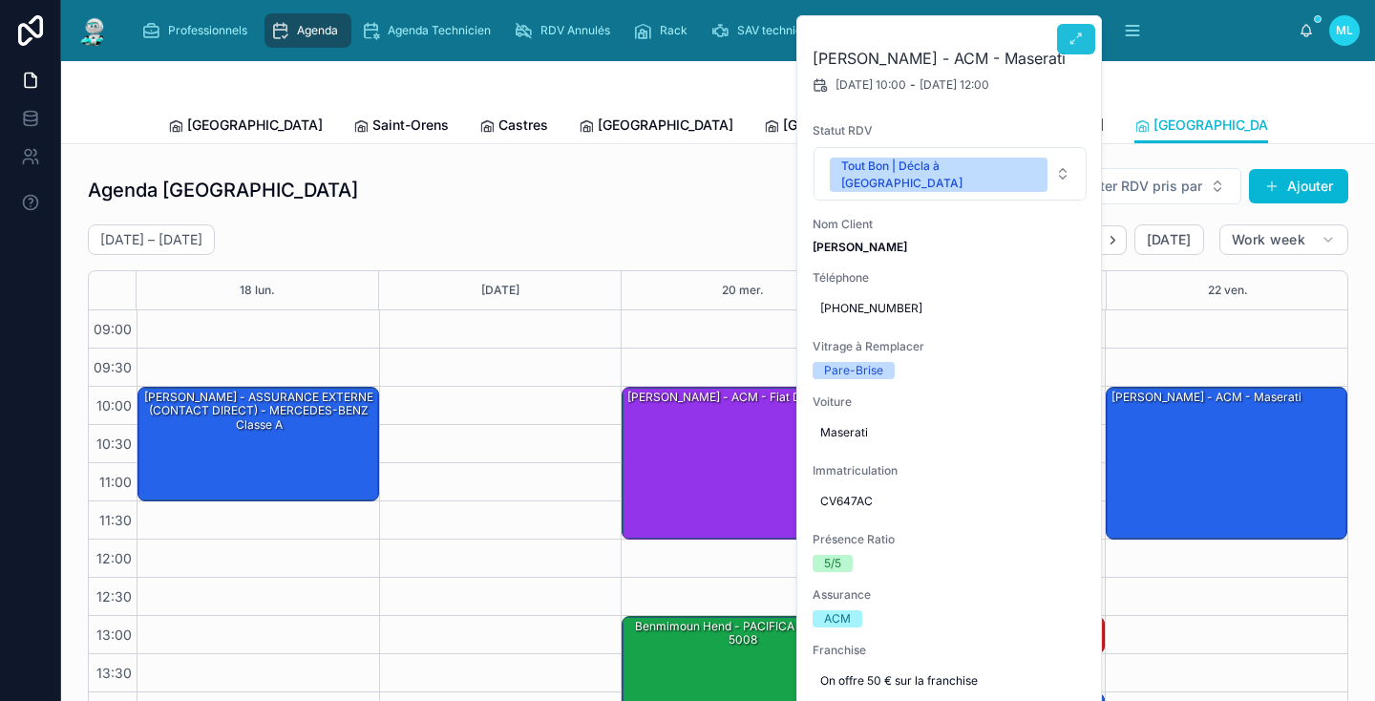
click at [1079, 39] on icon at bounding box center [1075, 39] width 15 height 15
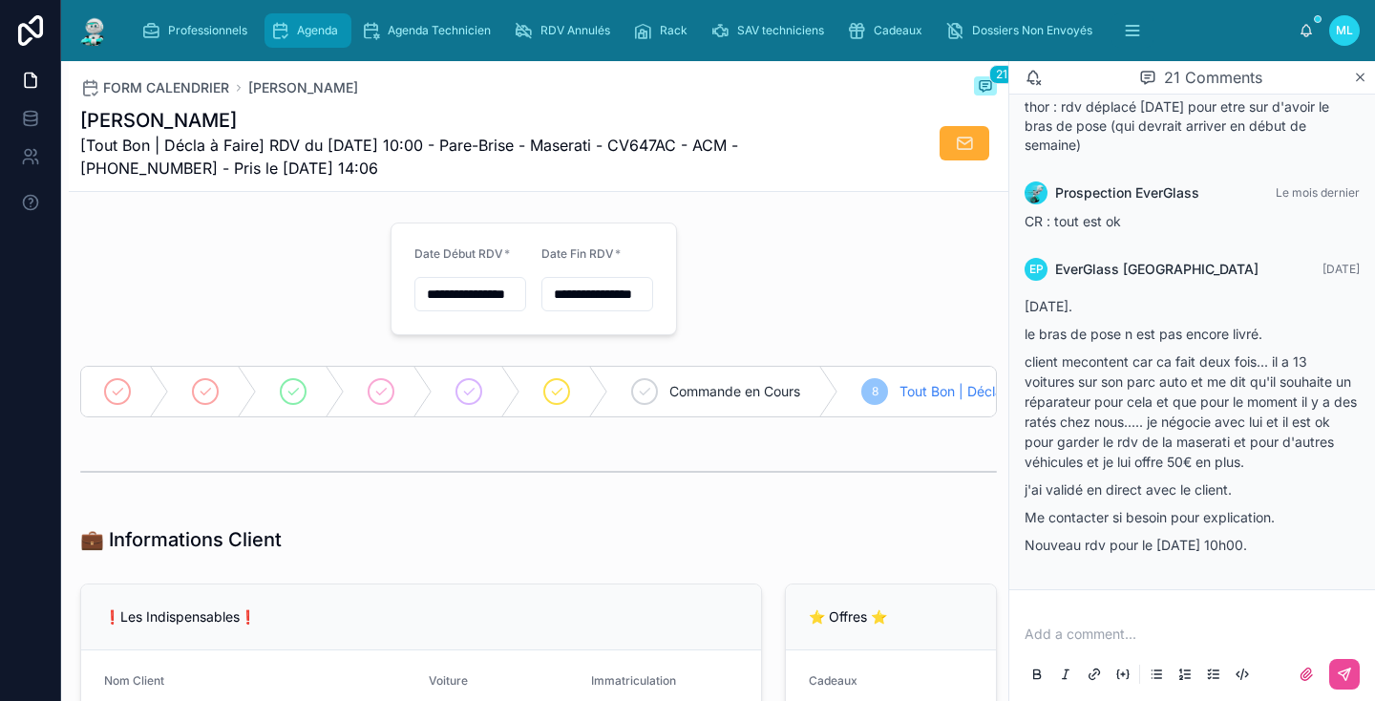
click at [300, 37] on span "Agenda" at bounding box center [317, 30] width 41 height 15
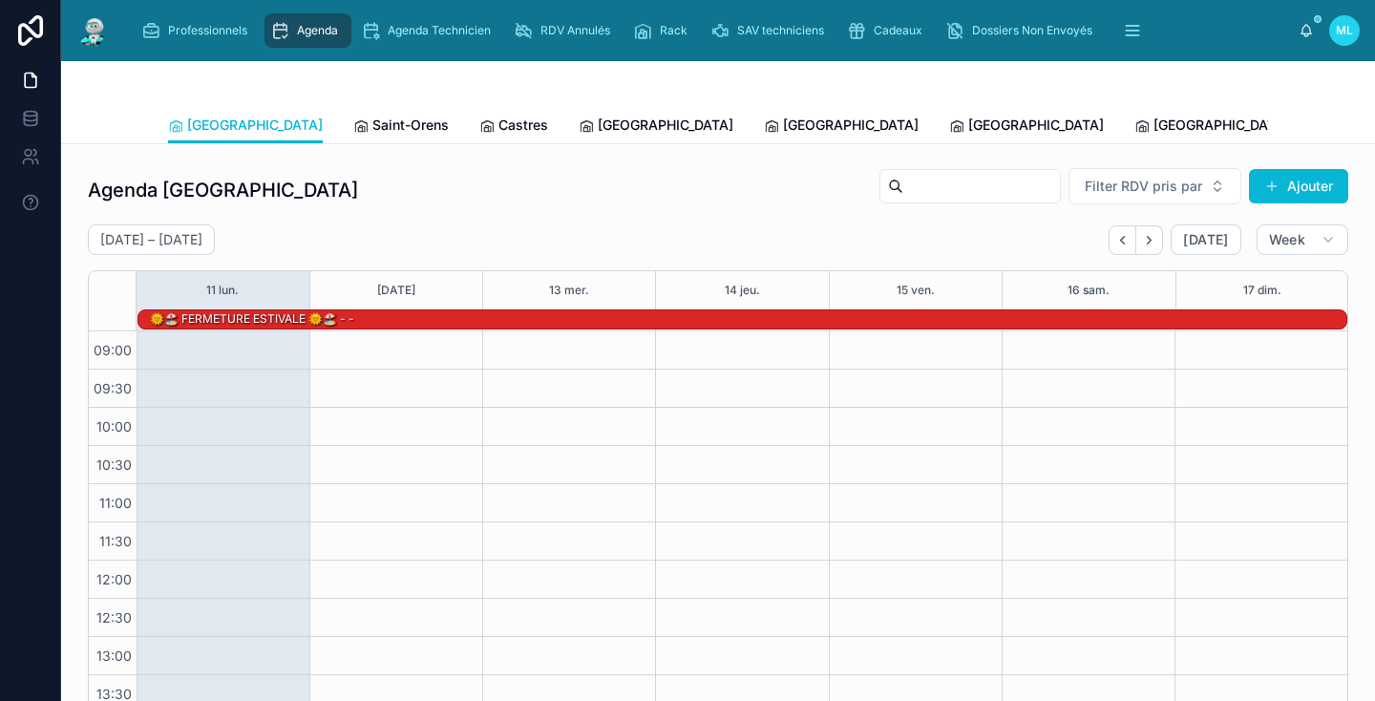
scroll to position [271, 0]
click at [1148, 242] on icon "Next" at bounding box center [1149, 240] width 14 height 14
